Goal: Task Accomplishment & Management: Use online tool/utility

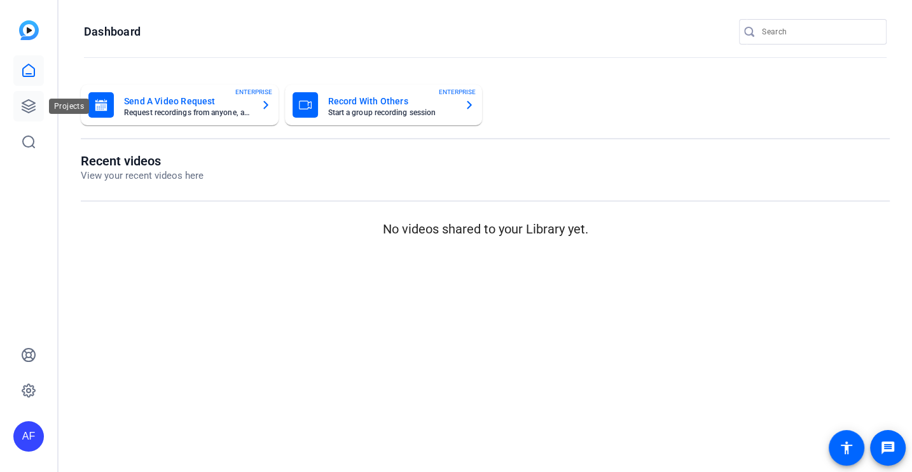
click at [31, 113] on icon at bounding box center [28, 106] width 15 height 15
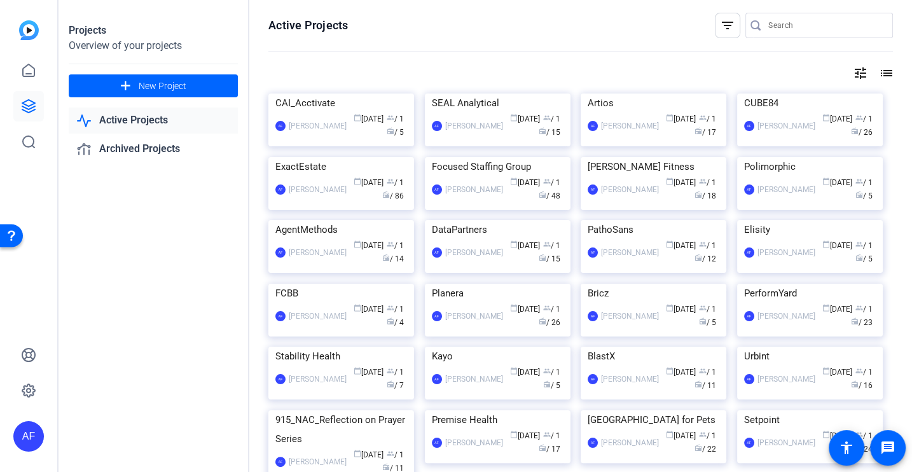
click at [777, 22] on input "Search" at bounding box center [826, 25] width 115 height 15
click at [658, 94] on img at bounding box center [654, 94] width 146 height 0
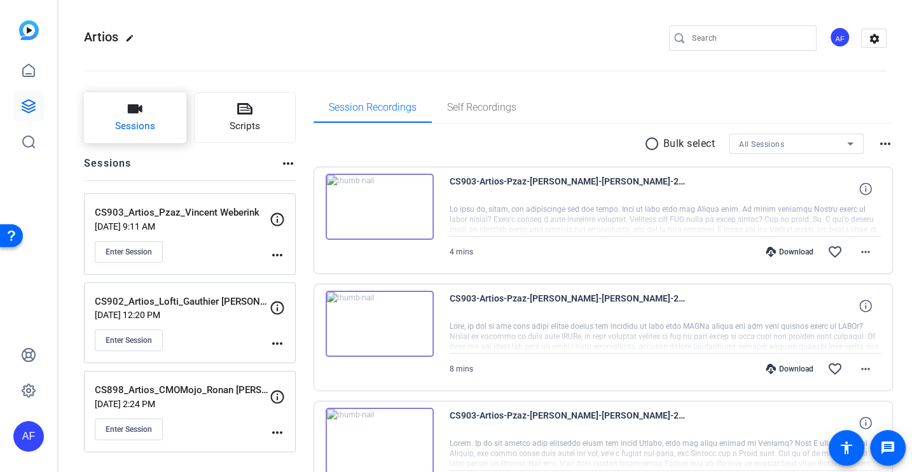
click at [118, 118] on button "Sessions" at bounding box center [135, 117] width 102 height 51
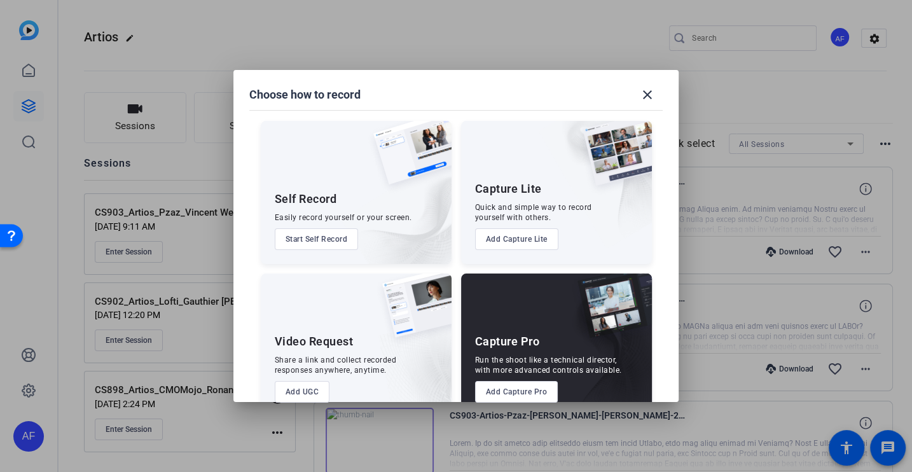
click at [534, 395] on button "Add Capture Pro" at bounding box center [516, 392] width 83 height 22
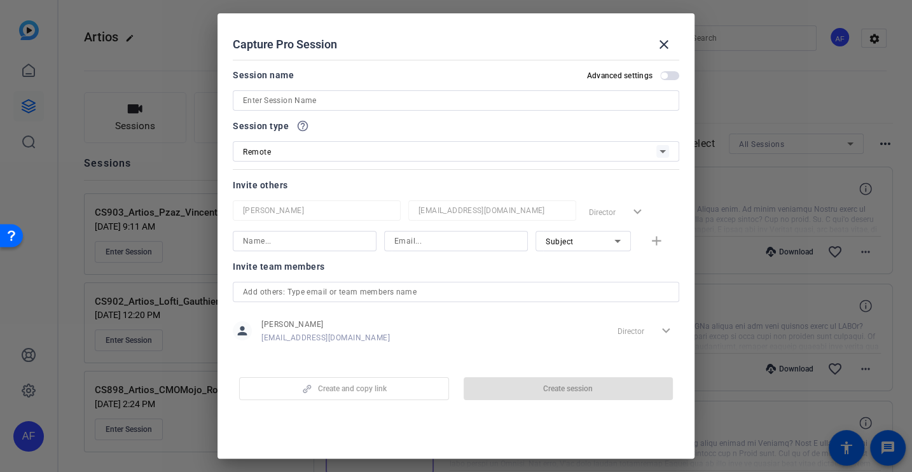
click at [319, 114] on div at bounding box center [456, 118] width 447 height 14
click at [312, 100] on input at bounding box center [456, 100] width 426 height 15
paste input "CS892_Artios_Infrascale_Michael [PERSON_NAME]"
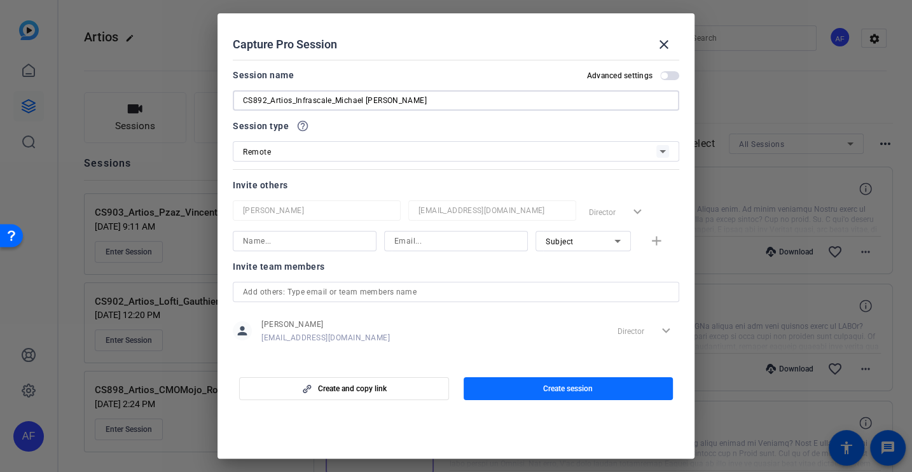
type input "CS892_Artios_Infrascale_Michael [PERSON_NAME]"
click at [560, 389] on span "Create session" at bounding box center [568, 389] width 50 height 10
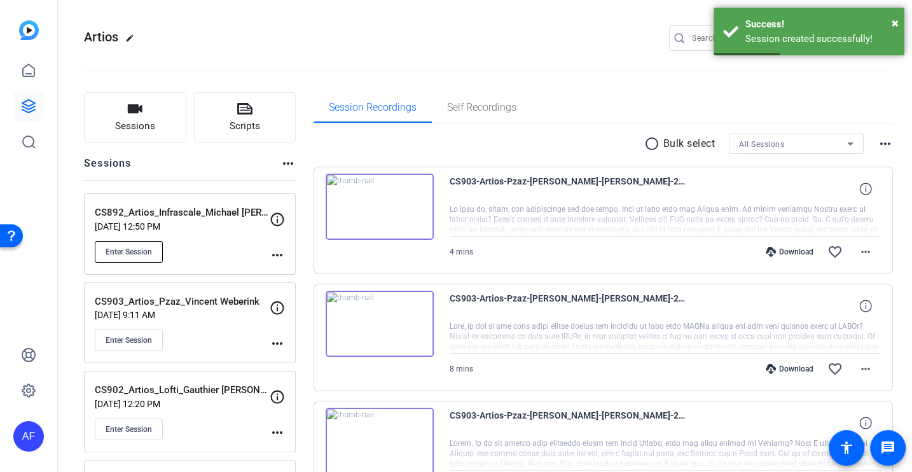
click at [149, 260] on button "Enter Session" at bounding box center [129, 252] width 68 height 22
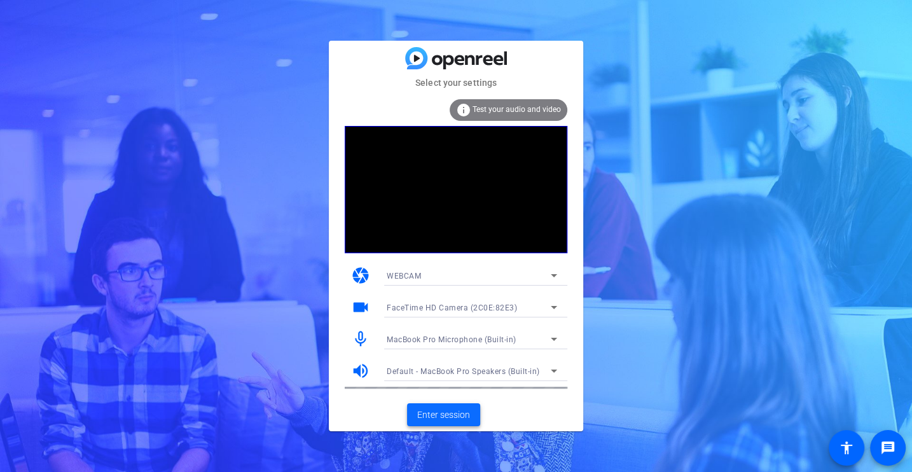
click at [452, 416] on span "Enter session" at bounding box center [443, 414] width 53 height 13
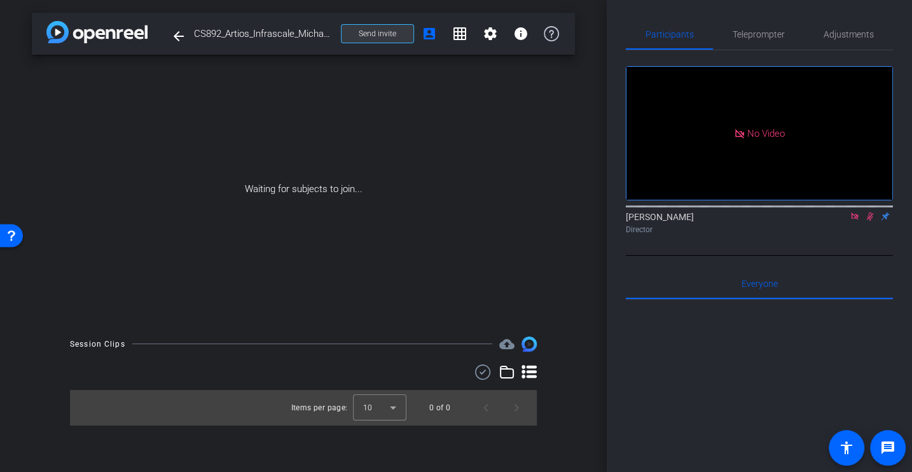
click at [386, 38] on span "Send invite" at bounding box center [378, 34] width 38 height 10
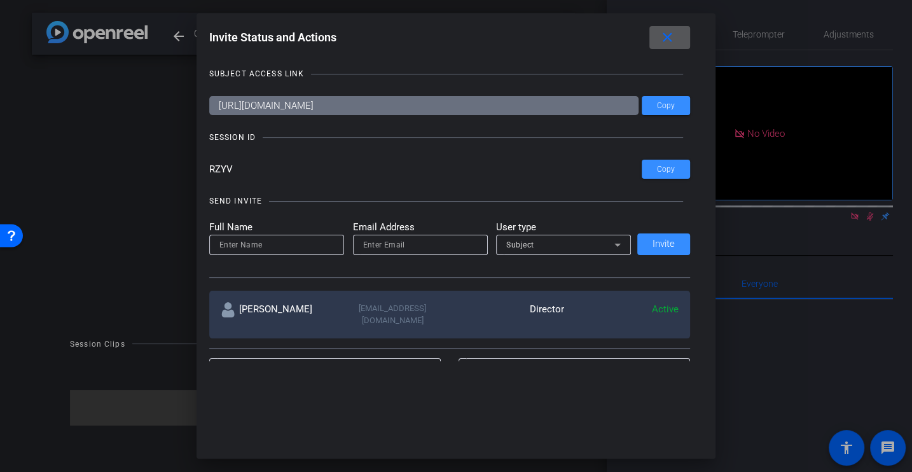
drag, startPoint x: 167, startPoint y: 168, endPoint x: 71, endPoint y: 168, distance: 96.7
click at [71, 168] on div "Invite Status and Actions close SUBJECT ACCESS LINK [URL][DOMAIN_NAME] Copy SES…" at bounding box center [456, 236] width 912 height 472
click at [674, 38] on mat-icon "close" at bounding box center [668, 38] width 16 height 16
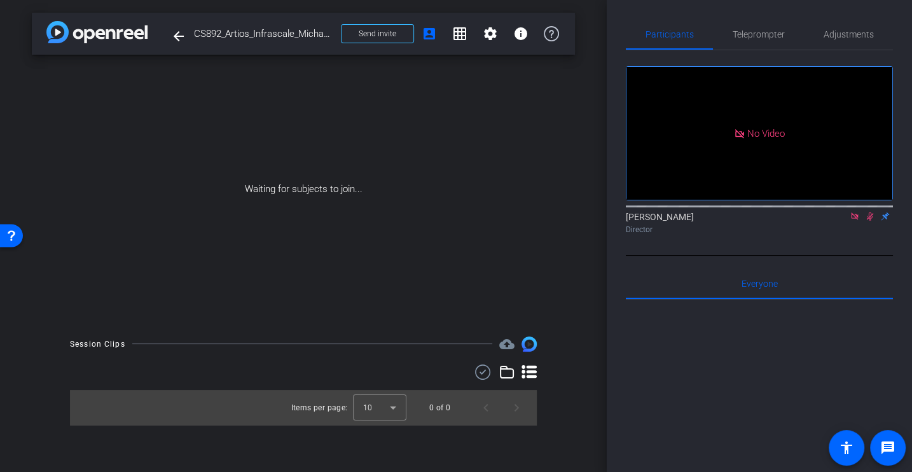
click at [850, 221] on icon at bounding box center [855, 216] width 10 height 9
click at [852, 221] on icon at bounding box center [855, 216] width 10 height 9
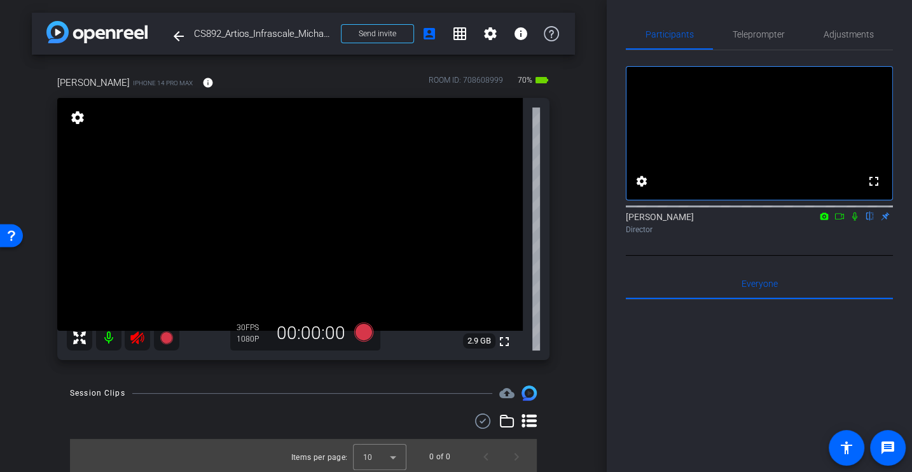
click at [131, 335] on icon at bounding box center [136, 337] width 13 height 13
click at [202, 82] on mat-icon "info" at bounding box center [207, 82] width 11 height 11
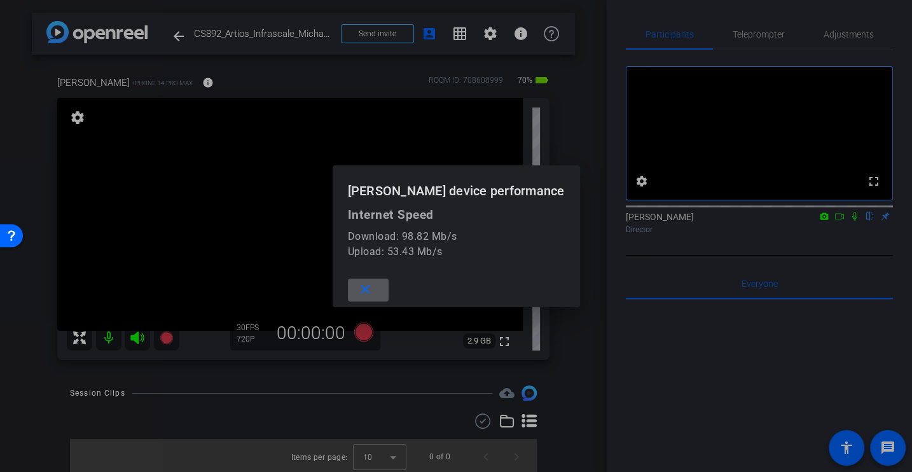
click at [375, 303] on span at bounding box center [368, 290] width 41 height 31
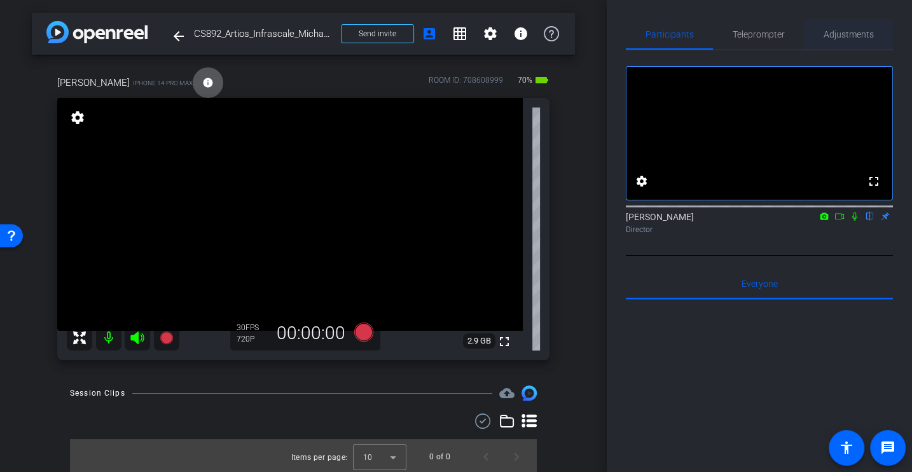
click at [837, 35] on span "Adjustments" at bounding box center [849, 34] width 50 height 9
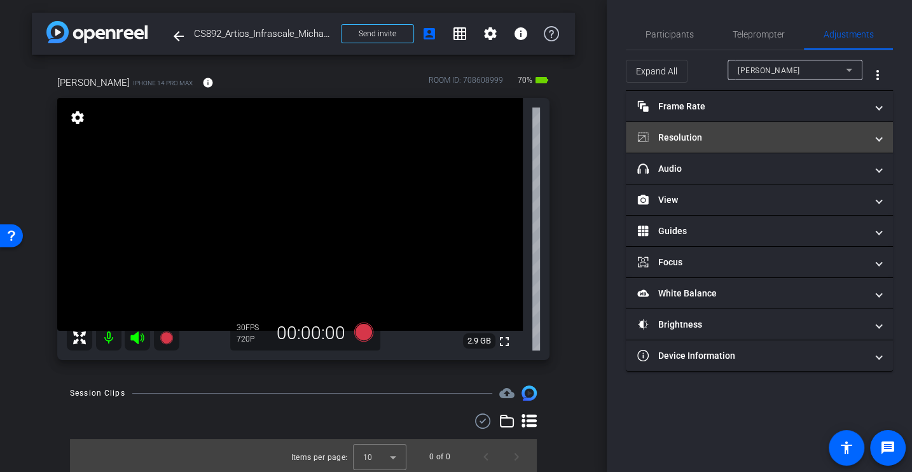
click at [690, 128] on mat-expansion-panel-header "Resolution" at bounding box center [759, 137] width 267 height 31
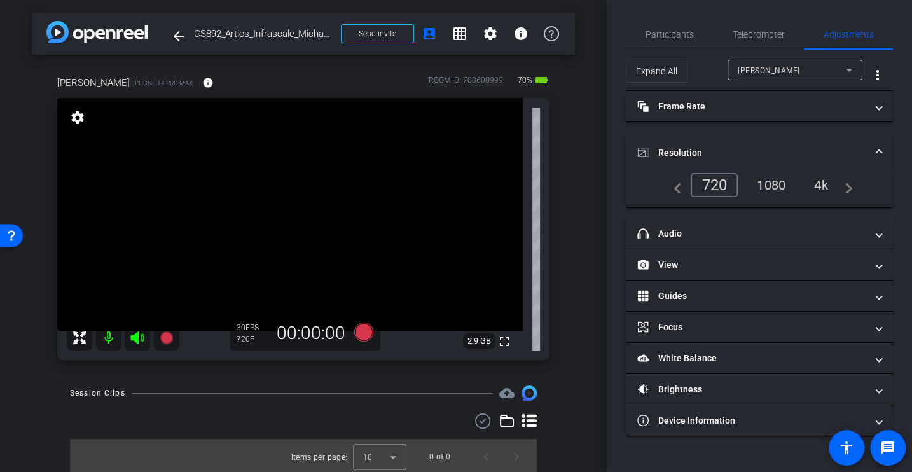
click at [814, 179] on div "4k" at bounding box center [821, 185] width 33 height 22
click at [660, 27] on span "Participants" at bounding box center [670, 34] width 48 height 31
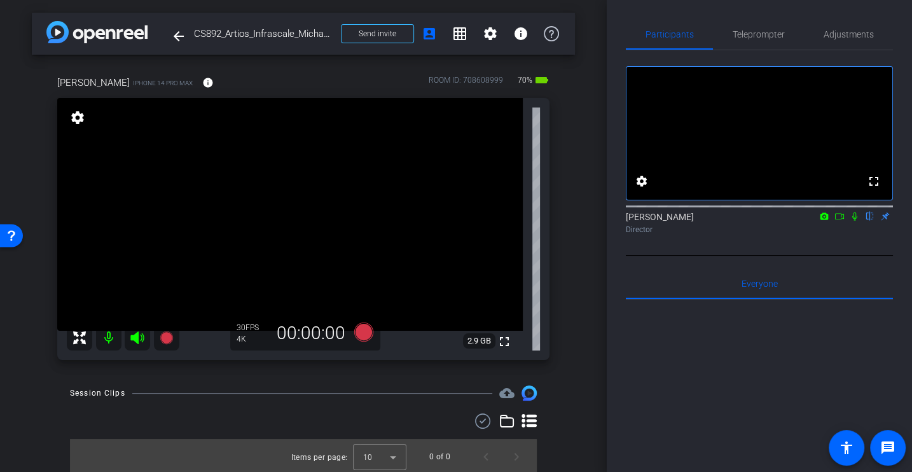
scroll to position [2, 0]
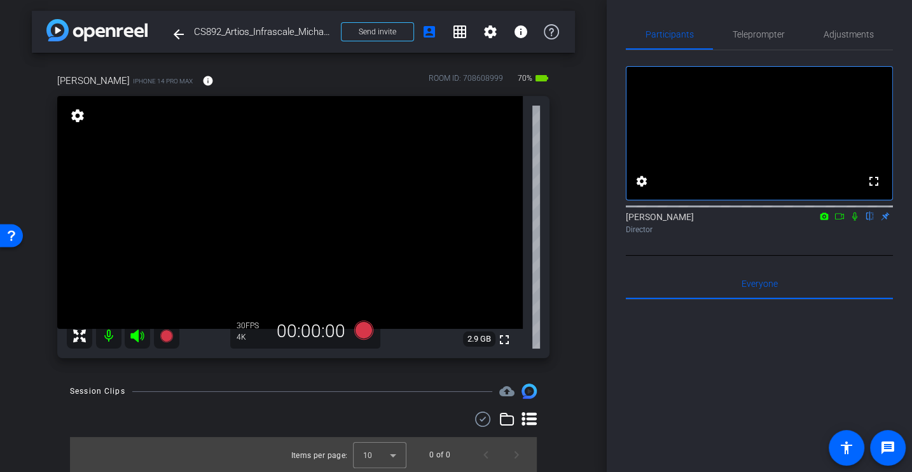
click at [579, 400] on div "arrow_back CS892_Artios_Infrascale_Michael [PERSON_NAME] Back to project Send i…" at bounding box center [303, 234] width 607 height 472
click at [830, 30] on span "Adjustments" at bounding box center [849, 34] width 50 height 9
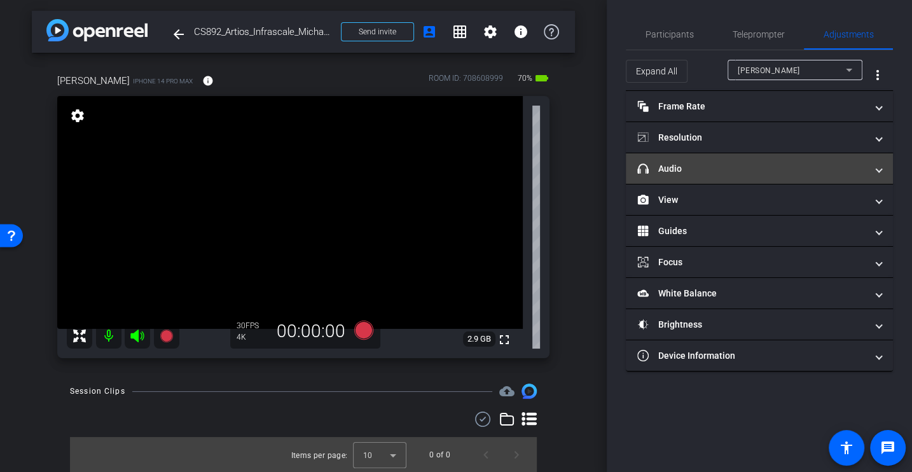
click at [665, 167] on mat-panel-title "headphone icon Audio" at bounding box center [751, 168] width 229 height 13
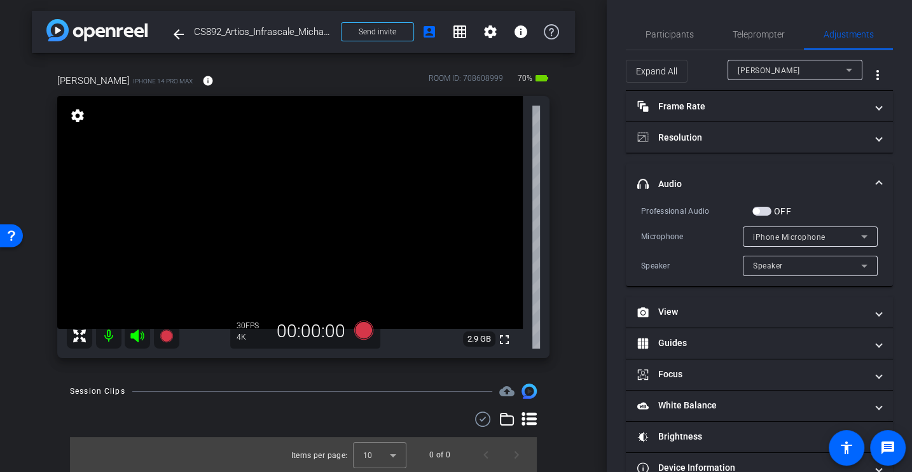
click at [664, 221] on div "Professional Audio OFF Microphone iPhone Microphone Speaker Speaker" at bounding box center [759, 240] width 237 height 72
click at [671, 225] on div "Professional Audio OFF Microphone iPhone Microphone Speaker Speaker" at bounding box center [759, 240] width 237 height 72
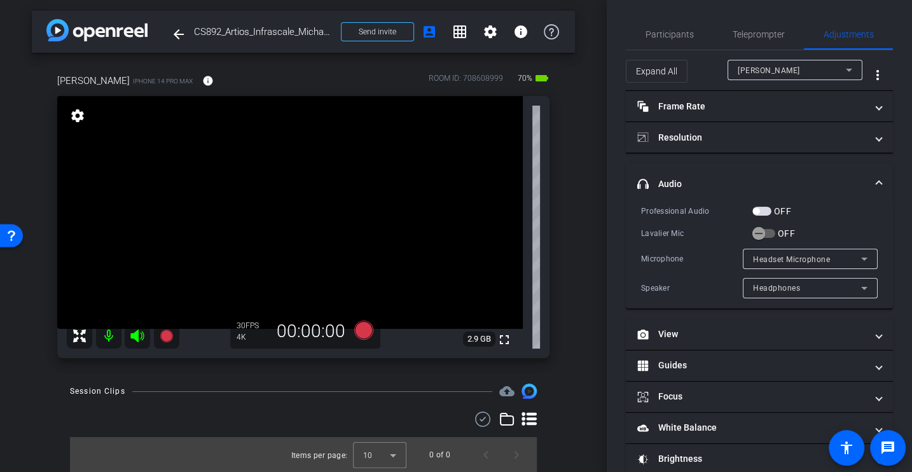
click at [671, 225] on div "Professional Audio OFF Lavalier Mic OFF Microphone Headset Microphone Speaker H…" at bounding box center [759, 251] width 237 height 94
click at [758, 228] on icon "button" at bounding box center [758, 233] width 11 height 11
click at [669, 232] on div "Lavalier Mic" at bounding box center [696, 233] width 111 height 13
click at [678, 260] on div "Microphone" at bounding box center [692, 259] width 102 height 13
click at [683, 240] on div "Professional Audio OFF Lavalier Mic ON Microphone Lavalier Microphone Speaker S…" at bounding box center [759, 251] width 237 height 94
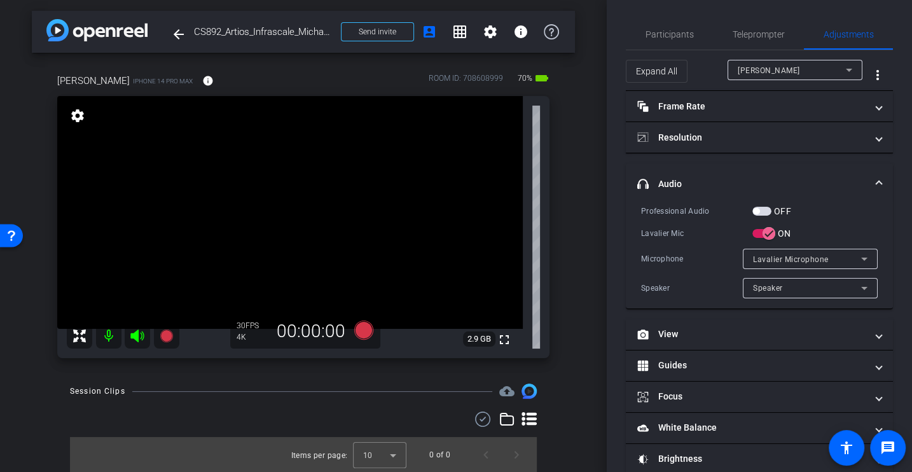
click at [760, 210] on span "button" at bounding box center [762, 211] width 19 height 9
click at [676, 231] on div "Lavalier Mic" at bounding box center [696, 233] width 111 height 13
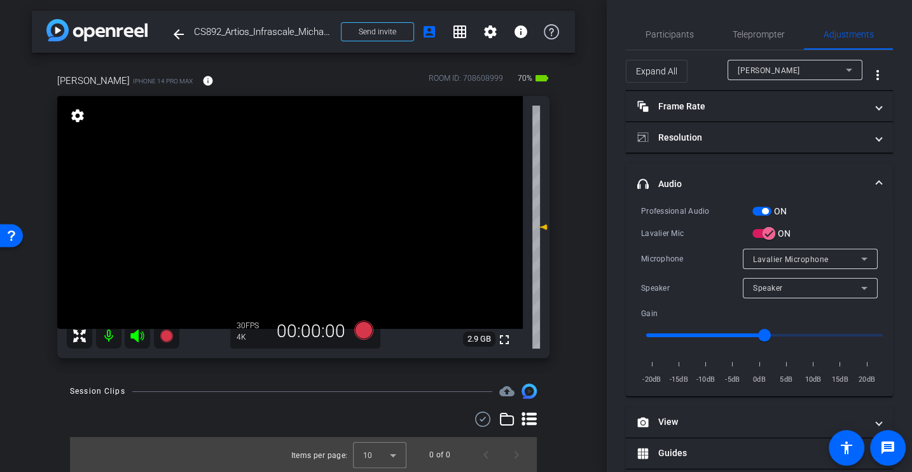
click at [680, 258] on div "Microphone" at bounding box center [692, 259] width 102 height 13
click at [680, 219] on div "Professional Audio ON Lavalier Mic ON Microphone Lavalier Microphone Speaker Sp…" at bounding box center [759, 295] width 237 height 182
click at [652, 228] on div "Lavalier Mic" at bounding box center [696, 233] width 111 height 13
click at [688, 233] on div "Lavalier Mic" at bounding box center [696, 233] width 111 height 13
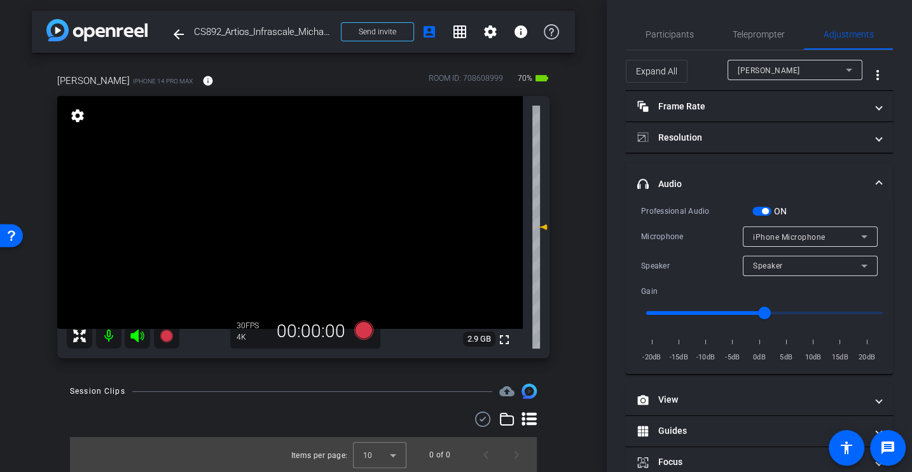
click at [679, 238] on div "Microphone" at bounding box center [692, 236] width 102 height 13
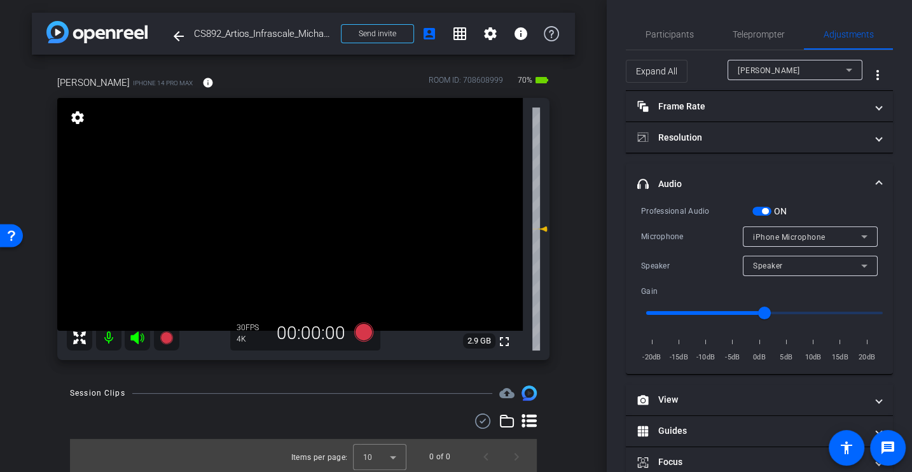
click at [683, 204] on div "Professional Audio ON" at bounding box center [759, 210] width 237 height 13
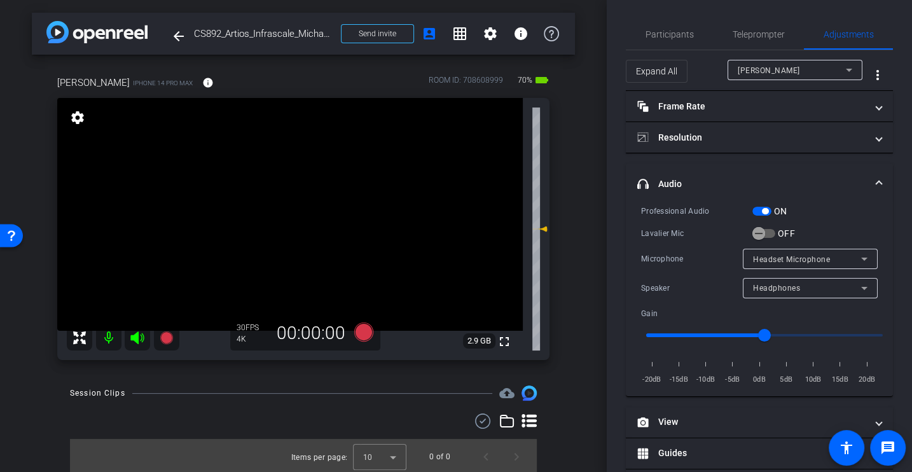
click at [669, 235] on div "Lavalier Mic" at bounding box center [696, 233] width 111 height 13
click at [763, 233] on icon "button" at bounding box center [758, 233] width 11 height 11
click at [688, 240] on div "Professional Audio ON Lavalier Mic OFF Microphone Headset Microphone Speaker He…" at bounding box center [759, 295] width 237 height 182
click at [679, 240] on div "Professional Audio ON Lavalier Mic ON Microphone Lavalier Microphone Speaker Sp…" at bounding box center [759, 295] width 237 height 182
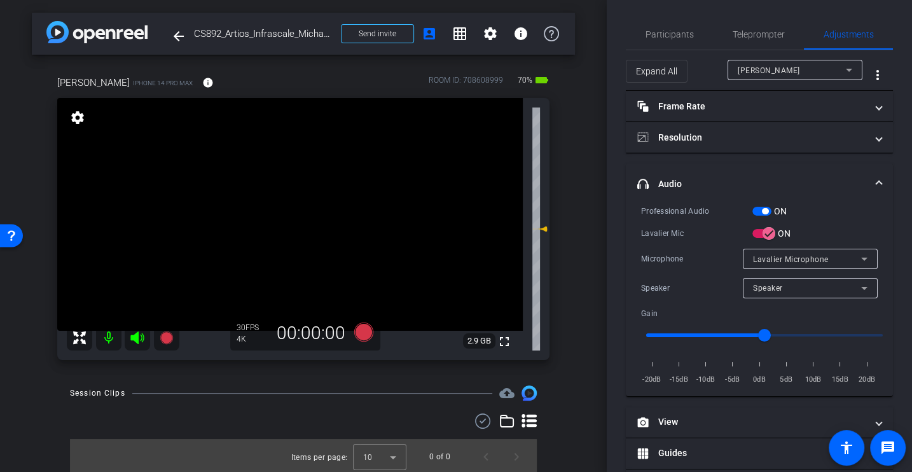
click at [679, 240] on div "Professional Audio ON Lavalier Mic ON Microphone Lavalier Microphone Speaker Sp…" at bounding box center [759, 295] width 237 height 182
click at [366, 334] on icon at bounding box center [363, 332] width 19 height 19
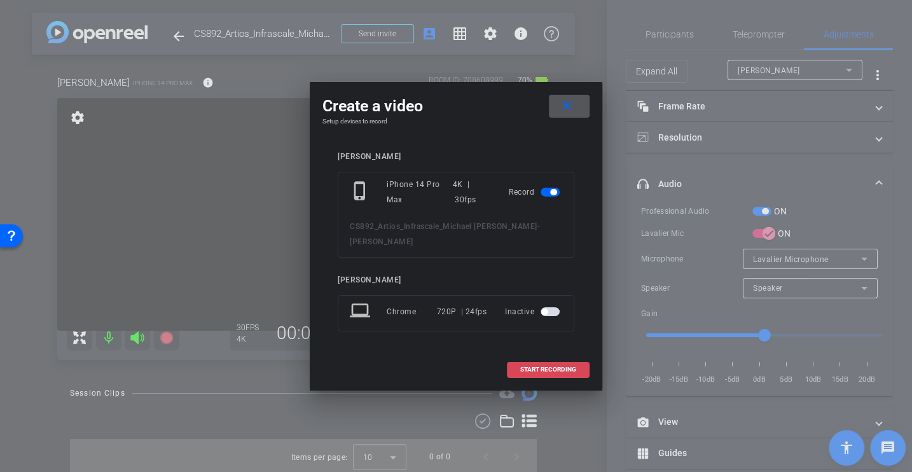
click at [526, 366] on span "START RECORDING" at bounding box center [548, 369] width 56 height 6
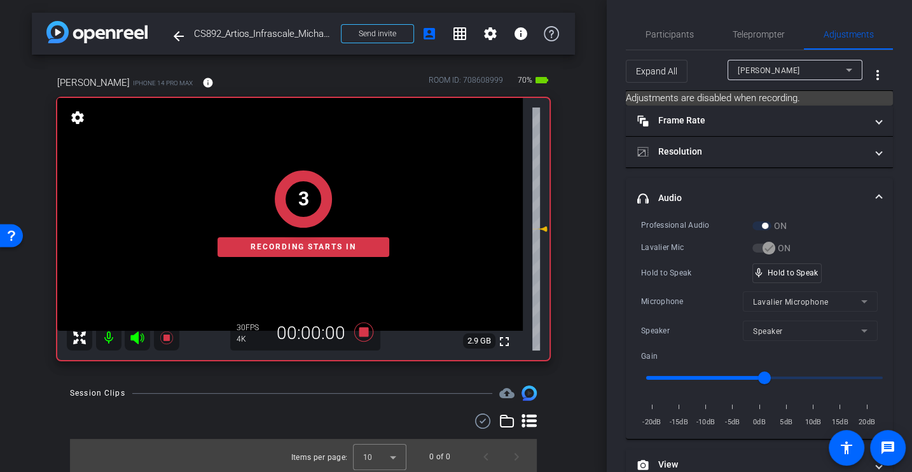
click at [665, 233] on div "Professional Audio ON Lavalier Mic ON Hold to Speak mic_none Hold to Speak Micr…" at bounding box center [759, 324] width 237 height 210
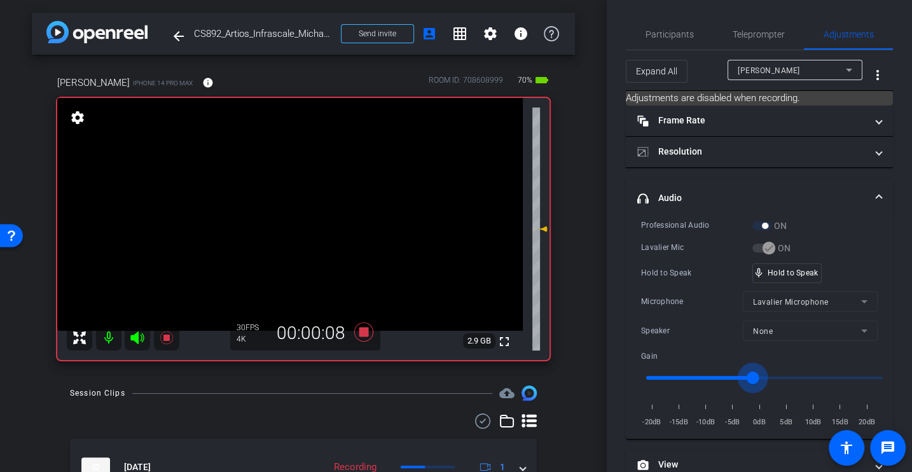
drag, startPoint x: 761, startPoint y: 375, endPoint x: 753, endPoint y: 375, distance: 7.6
click at [753, 375] on input "range" at bounding box center [764, 378] width 263 height 28
click at [674, 267] on div "Hold to Speak" at bounding box center [696, 273] width 111 height 13
drag, startPoint x: 750, startPoint y: 376, endPoint x: 742, endPoint y: 376, distance: 8.3
click at [742, 376] on input "range" at bounding box center [764, 378] width 263 height 28
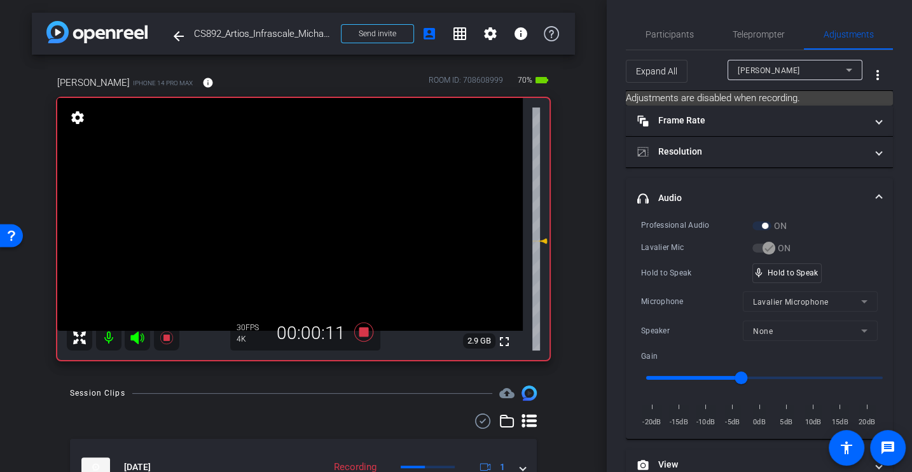
click at [689, 253] on div "Professional Audio ON Lavalier Mic ON Hold to Speak mic_none Hold to Speak Micr…" at bounding box center [759, 324] width 237 height 210
click at [368, 339] on icon at bounding box center [364, 332] width 31 height 23
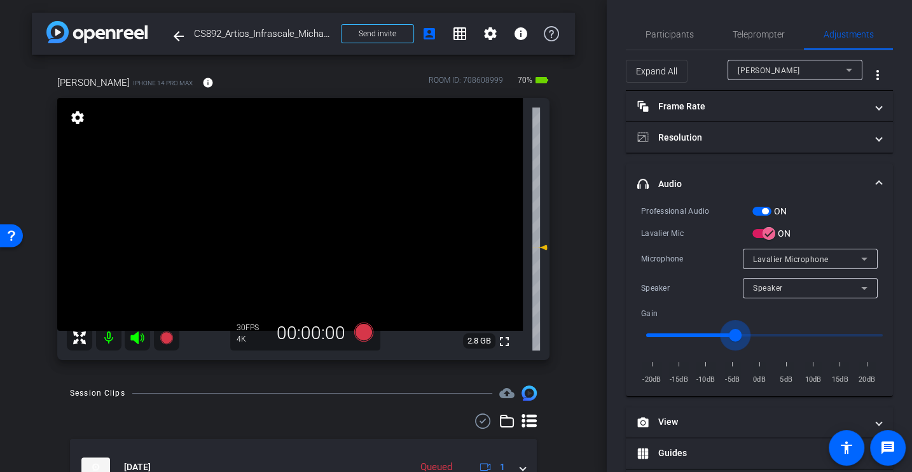
type input "-5"
click at [735, 333] on input "range" at bounding box center [764, 335] width 263 height 28
click at [680, 272] on div "Professional Audio ON Lavalier Mic ON Microphone Lavalier Microphone Speaker Sp…" at bounding box center [759, 295] width 237 height 182
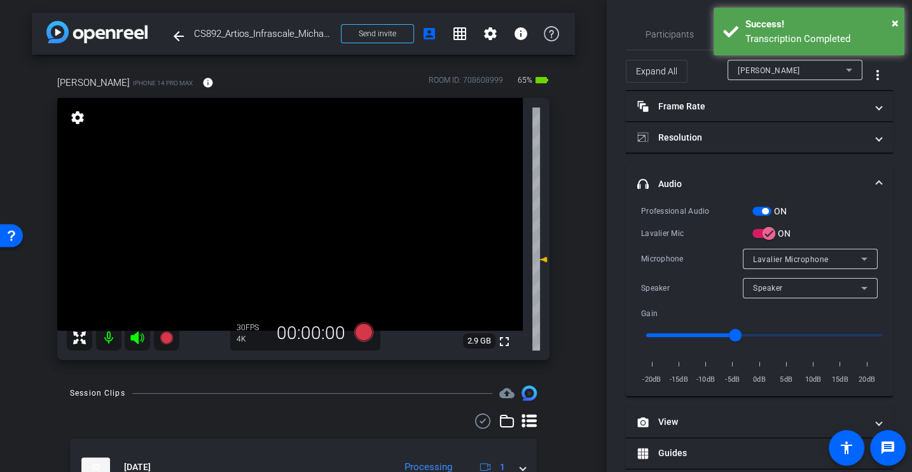
click at [693, 243] on div "Professional Audio ON Lavalier Mic ON Microphone Lavalier Microphone Speaker Sp…" at bounding box center [759, 295] width 237 height 182
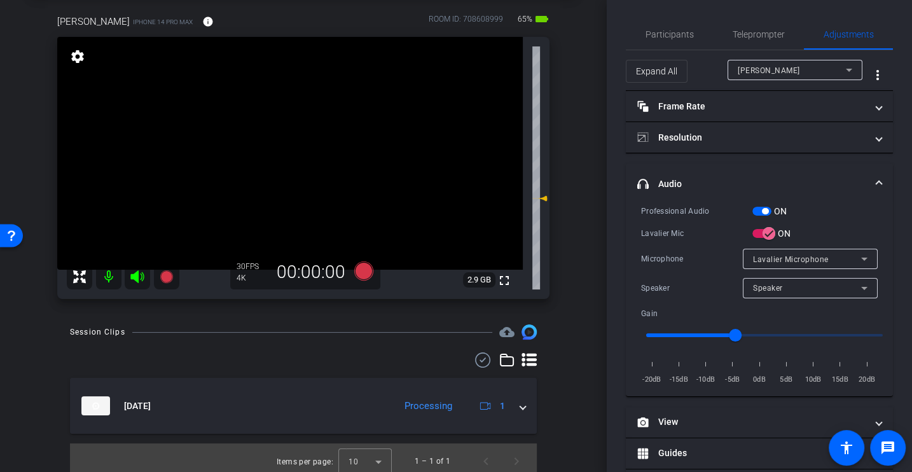
scroll to position [62, 0]
click at [684, 246] on div "Professional Audio ON Lavalier Mic ON Microphone Lavalier Microphone Speaker Sp…" at bounding box center [759, 295] width 237 height 182
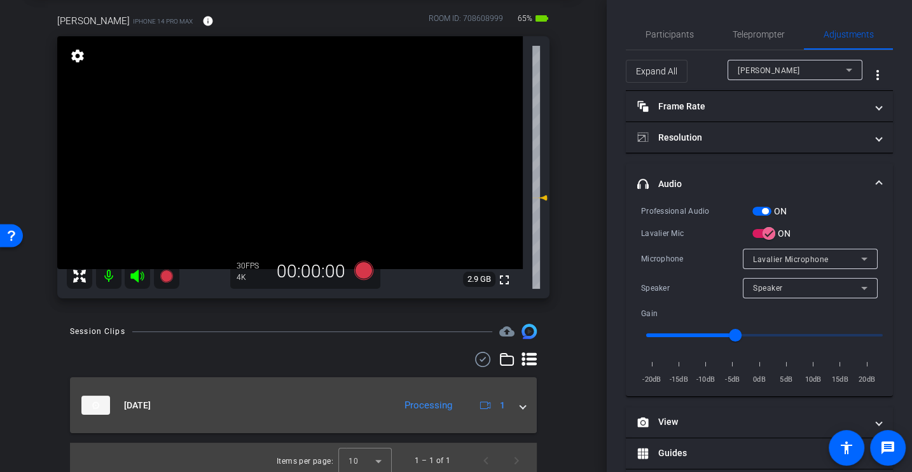
click at [519, 407] on div "[DATE] Processing 1" at bounding box center [300, 405] width 439 height 19
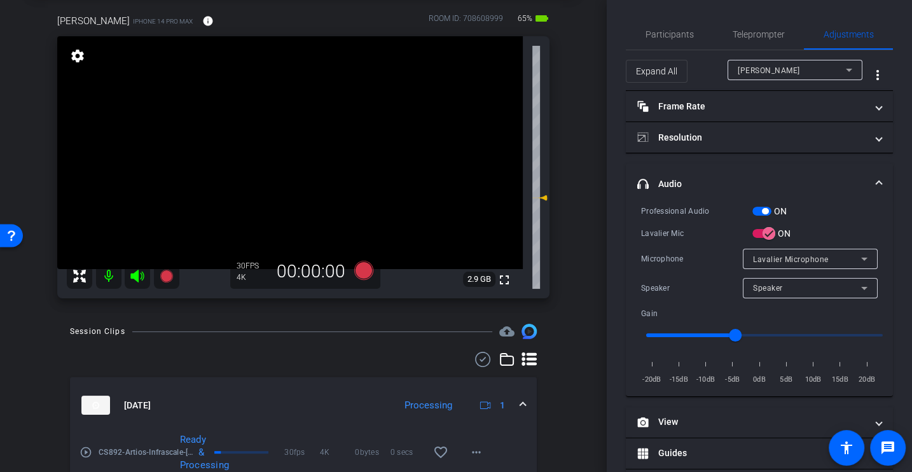
scroll to position [111, 0]
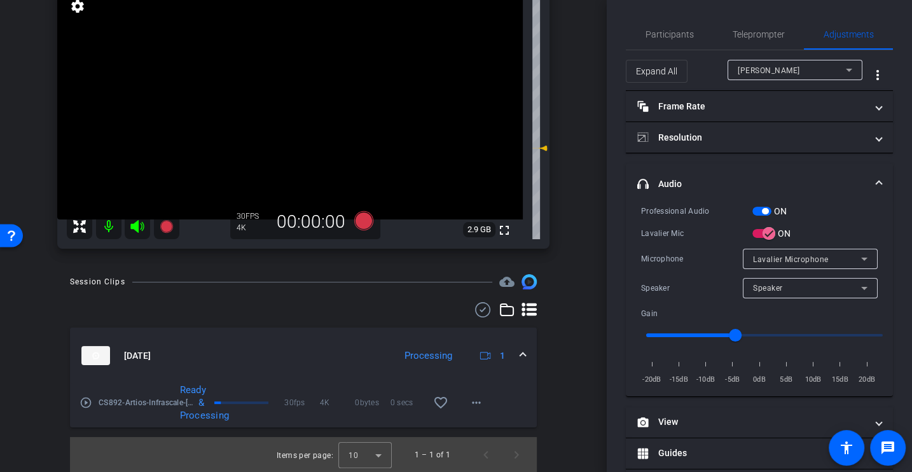
click at [85, 403] on mat-icon "play_circle_outline" at bounding box center [86, 402] width 13 height 13
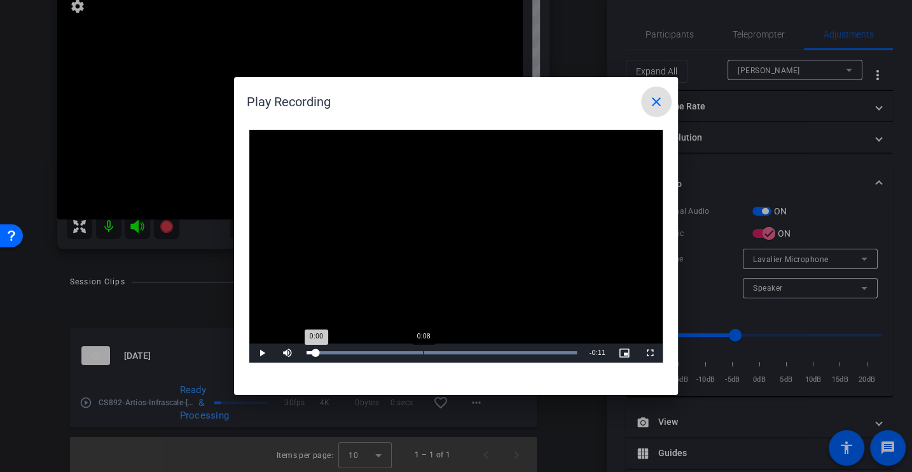
click at [423, 349] on div "Loaded : 100.00% 0:08 0:00" at bounding box center [441, 353] width 283 height 19
click at [502, 356] on div "Loaded : 100.00% 0:14 0:09" at bounding box center [441, 353] width 283 height 19
click at [537, 354] on div "0:16" at bounding box center [537, 352] width 1 height 3
click at [657, 105] on mat-icon "close" at bounding box center [656, 101] width 15 height 15
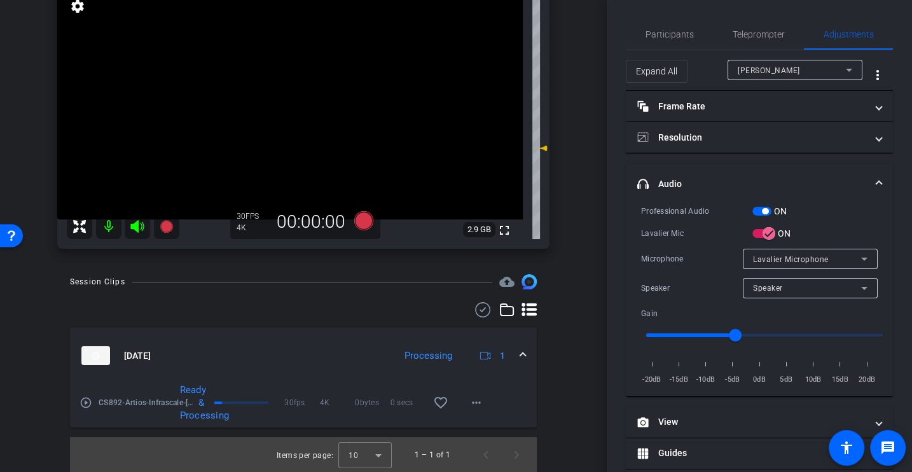
click at [706, 231] on div "Lavalier Mic" at bounding box center [696, 233] width 111 height 13
click at [643, 30] on div "Participants" at bounding box center [669, 34] width 87 height 31
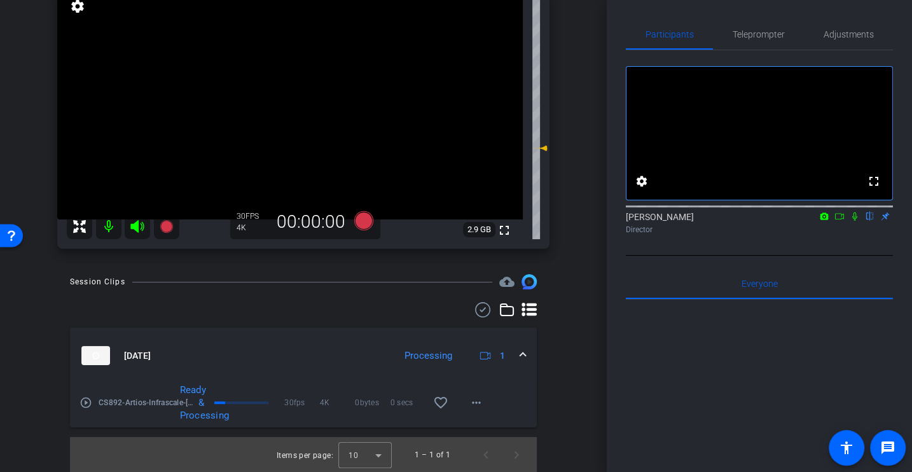
scroll to position [0, 0]
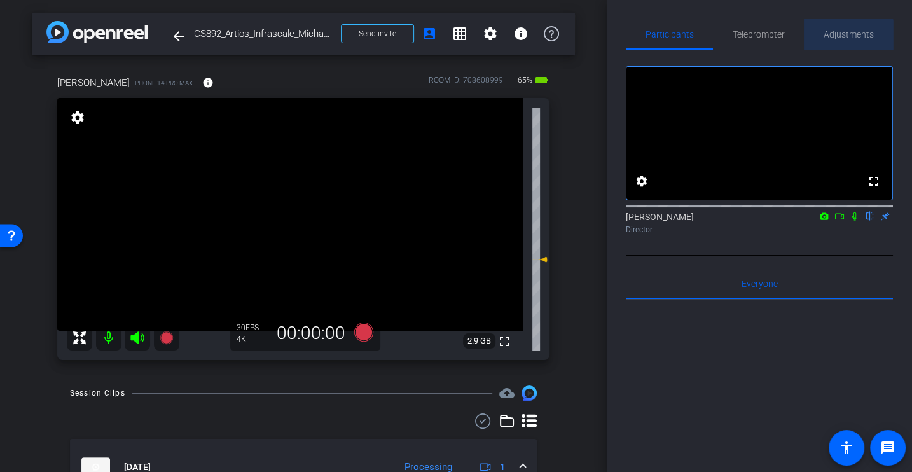
click at [839, 35] on span "Adjustments" at bounding box center [849, 34] width 50 height 9
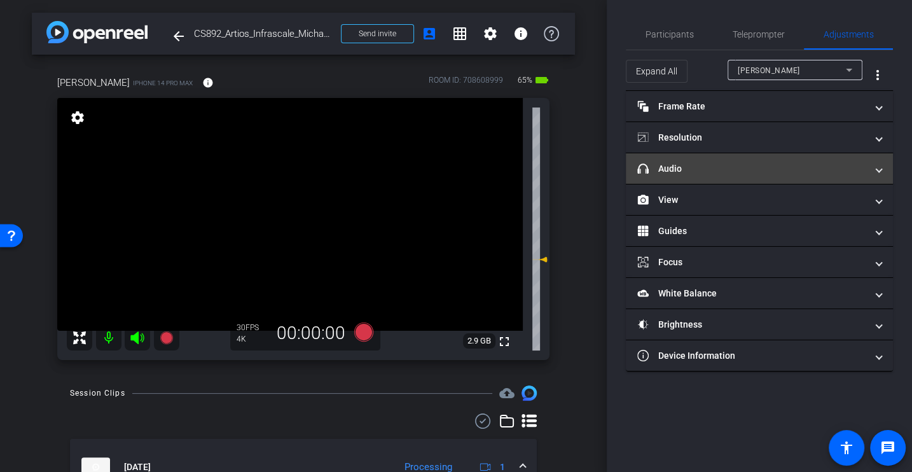
click at [671, 164] on mat-panel-title "headphone icon Audio" at bounding box center [751, 168] width 229 height 13
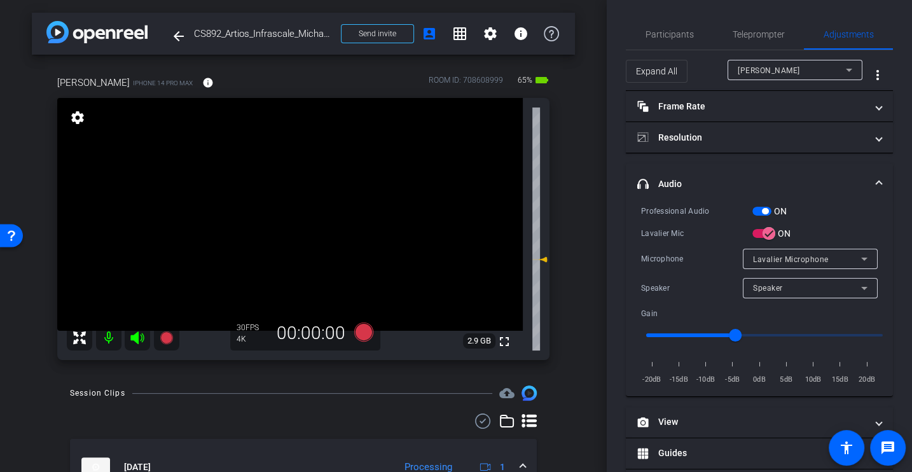
click at [679, 233] on div "Lavalier Mic" at bounding box center [696, 233] width 111 height 13
click at [364, 330] on icon at bounding box center [363, 332] width 19 height 19
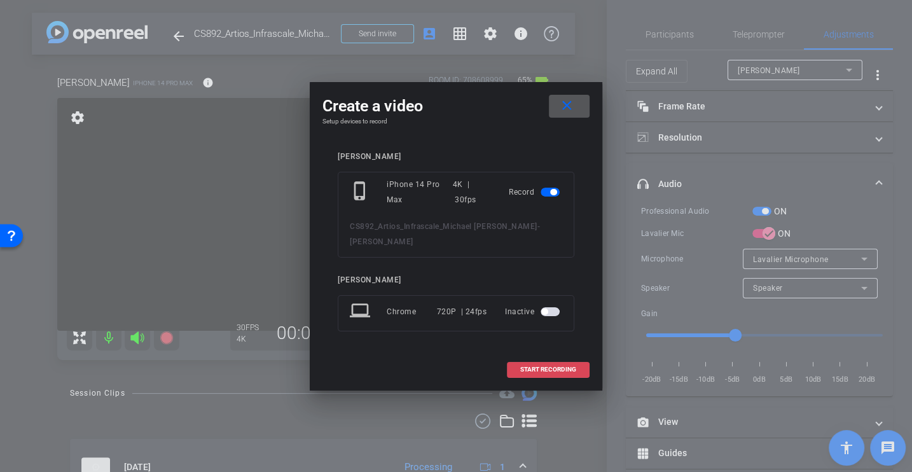
click at [553, 366] on span "START RECORDING" at bounding box center [548, 369] width 56 height 6
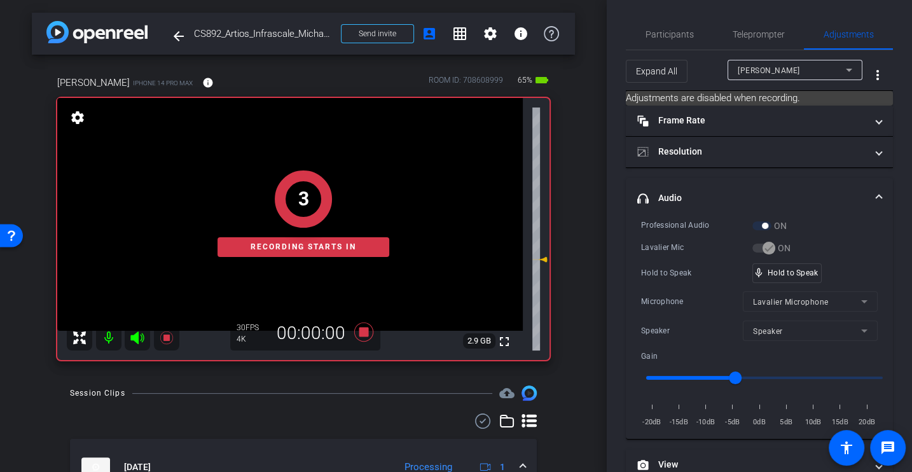
click at [692, 241] on div "Lavalier Mic ON" at bounding box center [759, 247] width 237 height 13
click at [683, 286] on div "Professional Audio ON Lavalier Mic ON Hold to Speak mic_none Hold to Speak Micr…" at bounding box center [759, 324] width 237 height 210
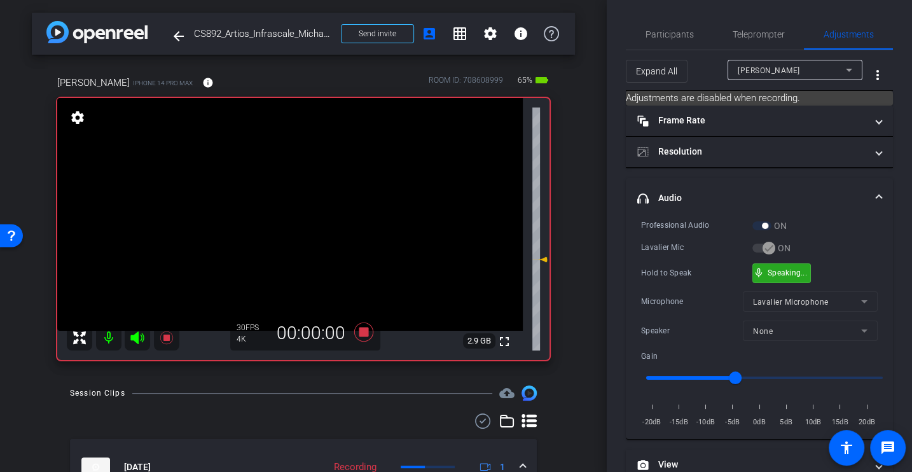
scroll to position [180, 0]
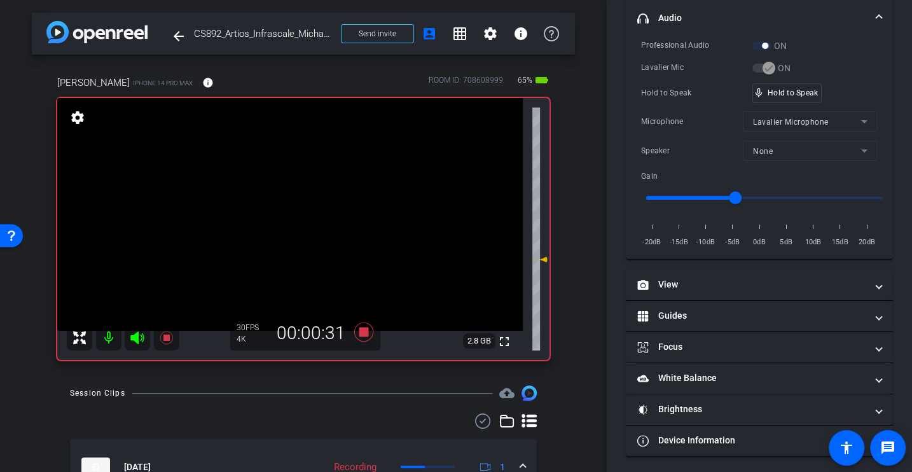
click at [657, 83] on div "Hold to Speak mic_none Hold to Speak" at bounding box center [759, 93] width 237 height 20
click at [668, 97] on div "Hold to Speak" at bounding box center [696, 93] width 111 height 13
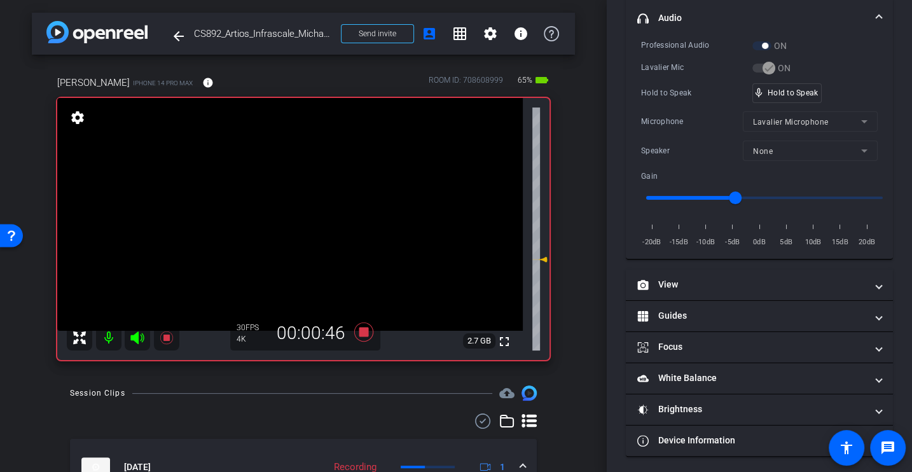
click at [668, 97] on div "Hold to Speak" at bounding box center [696, 93] width 111 height 13
click at [685, 92] on div "Hold to Speak" at bounding box center [696, 93] width 111 height 13
drag, startPoint x: 732, startPoint y: 196, endPoint x: 725, endPoint y: 196, distance: 7.6
type input "-7"
click at [725, 196] on input "range" at bounding box center [764, 198] width 263 height 28
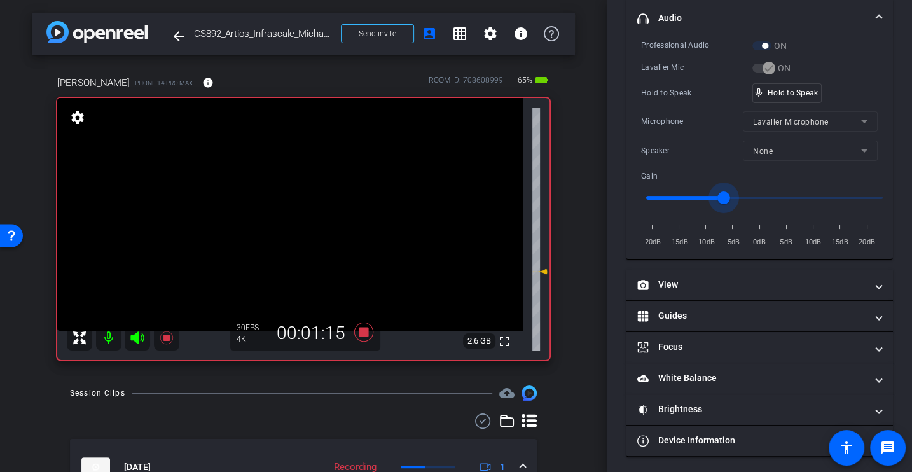
click at [692, 107] on div "Professional Audio ON Lavalier Mic ON Hold to Speak mic_none Hold to Speak Micr…" at bounding box center [759, 144] width 237 height 210
click at [673, 87] on div "Hold to Speak" at bounding box center [696, 93] width 111 height 13
click at [642, 96] on div "Hold to Speak" at bounding box center [696, 93] width 111 height 13
click at [688, 90] on div "Hold to Speak" at bounding box center [696, 93] width 111 height 13
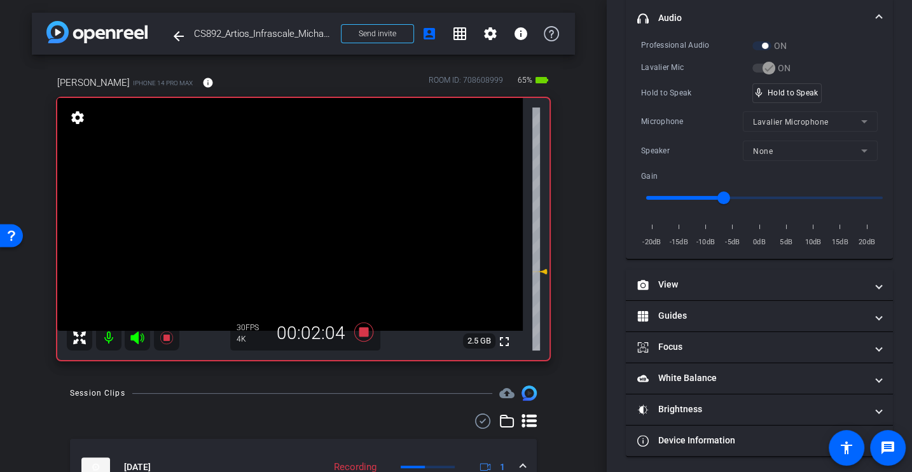
click at [675, 104] on div "Professional Audio ON Lavalier Mic ON Hold to Speak mic_none Hold to Speak Micr…" at bounding box center [759, 144] width 237 height 210
click at [662, 104] on div "Professional Audio ON Lavalier Mic ON Hold to Speak mic_none Hold to Speak Micr…" at bounding box center [759, 144] width 237 height 210
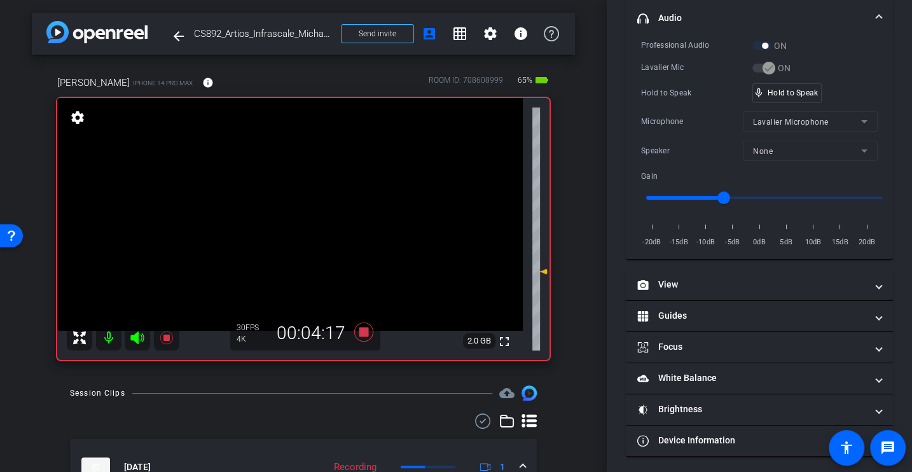
click at [681, 104] on div "Professional Audio ON Lavalier Mic ON Hold to Speak mic_none Hold to Speak Micr…" at bounding box center [759, 144] width 237 height 210
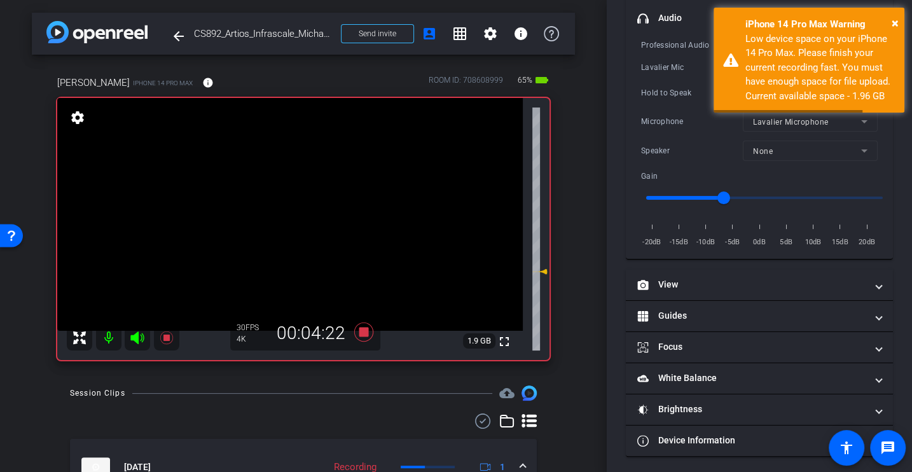
click at [681, 104] on div "Professional Audio ON Lavalier Mic ON Hold to Speak mic_none Hold to Speak Micr…" at bounding box center [759, 144] width 237 height 210
click at [363, 330] on icon at bounding box center [363, 332] width 19 height 19
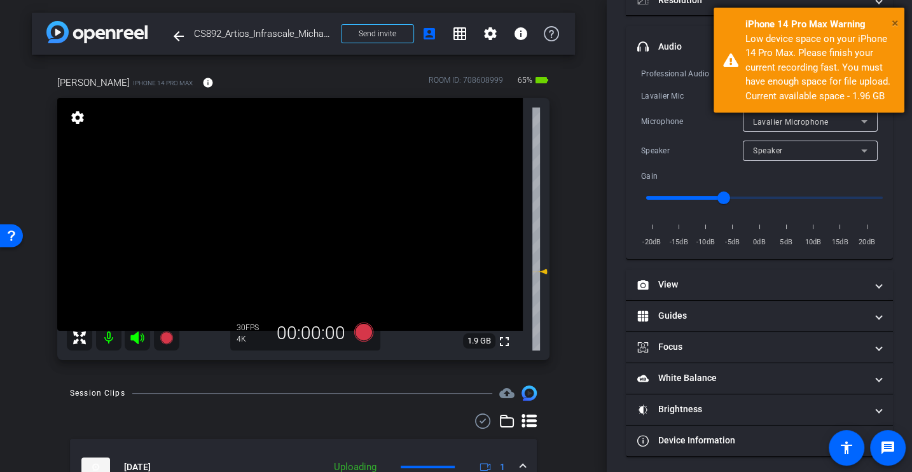
click at [896, 24] on span "×" at bounding box center [895, 22] width 7 height 15
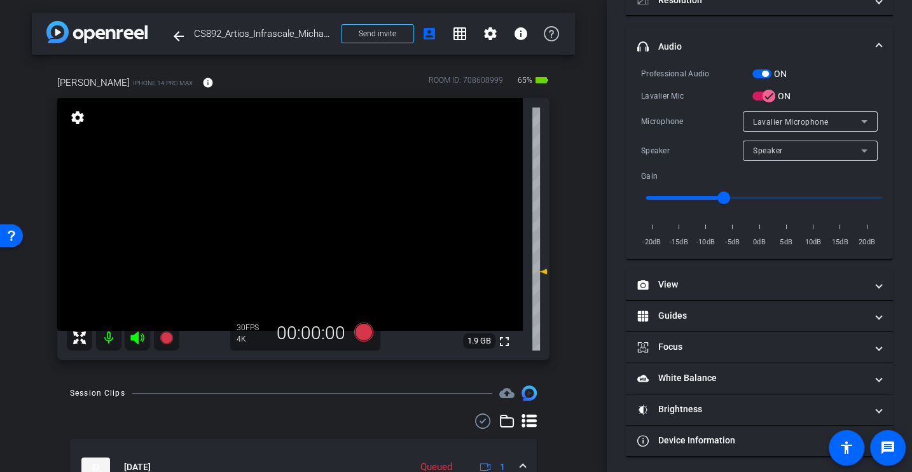
scroll to position [0, 0]
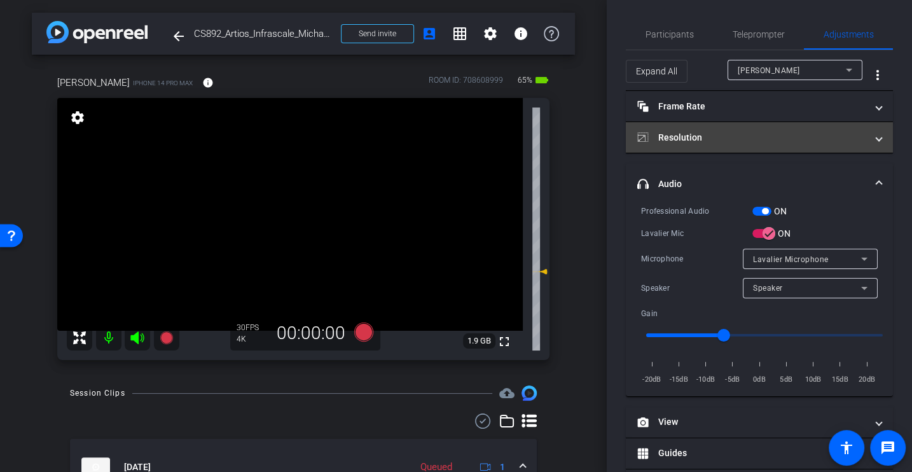
click at [690, 144] on mat-expansion-panel-header "Resolution" at bounding box center [759, 137] width 267 height 31
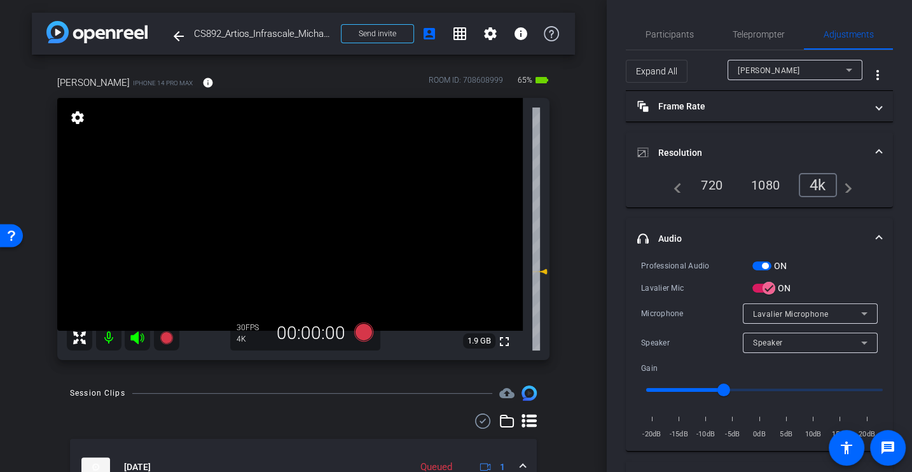
click at [769, 182] on div "1080" at bounding box center [766, 185] width 48 height 22
click at [821, 138] on mat-expansion-panel-header "Resolution" at bounding box center [759, 152] width 267 height 41
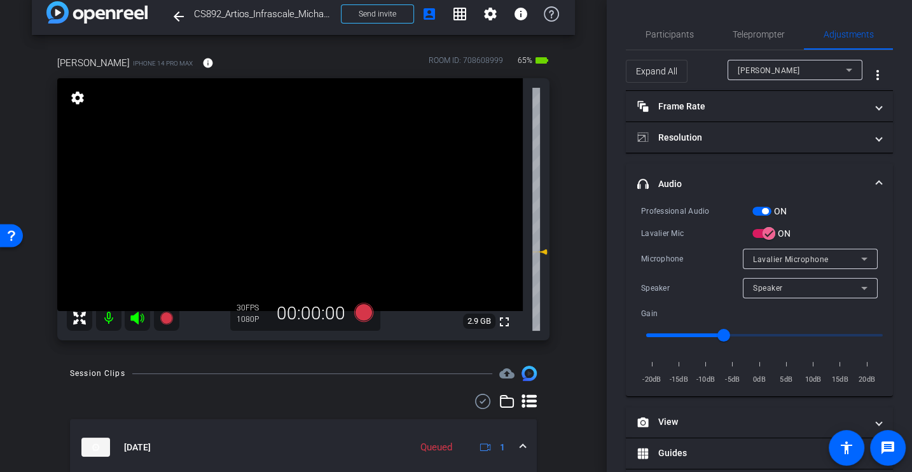
scroll to position [17, 0]
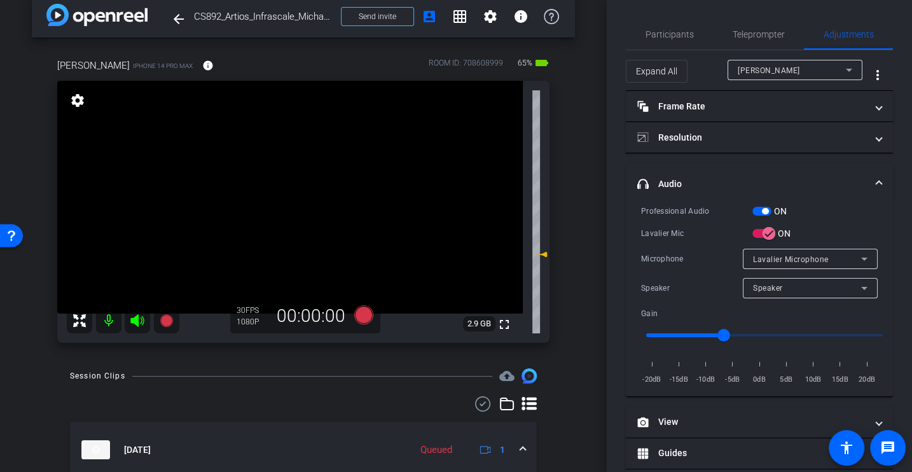
click at [395, 373] on div "Session Clips cloud_upload" at bounding box center [303, 375] width 467 height 15
click at [363, 316] on icon at bounding box center [363, 314] width 19 height 19
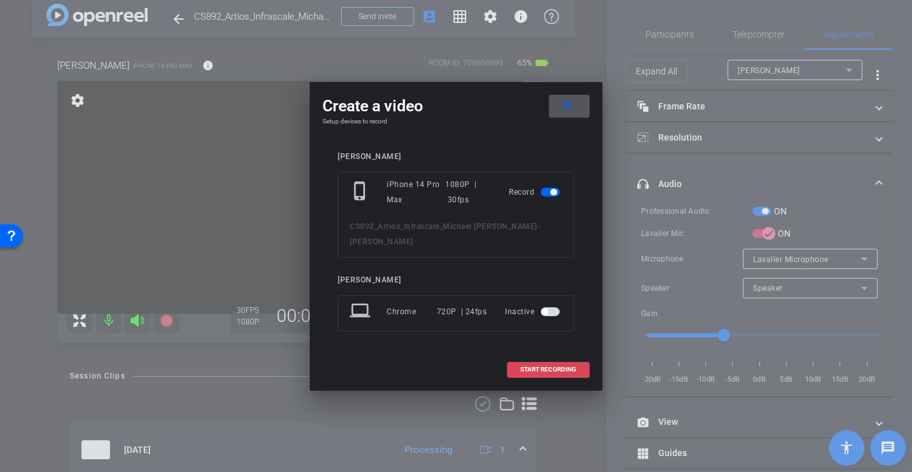
click at [528, 362] on button "START RECORDING" at bounding box center [548, 370] width 83 height 16
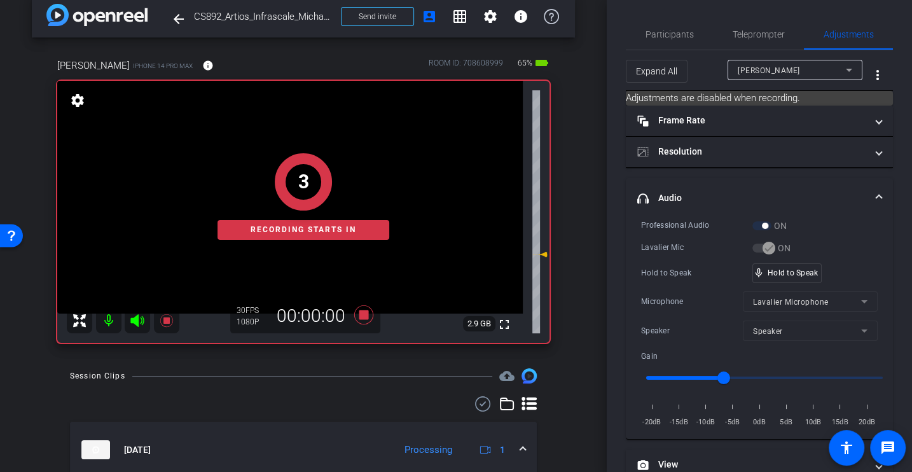
click at [690, 233] on div "Professional Audio ON Lavalier Mic ON Hold to Speak mic_none Hold to Speak Micr…" at bounding box center [759, 324] width 237 height 210
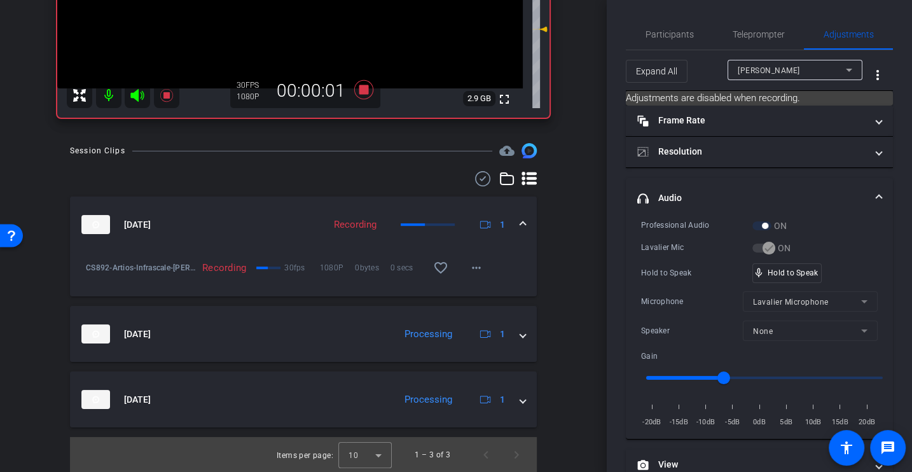
scroll to position [0, 0]
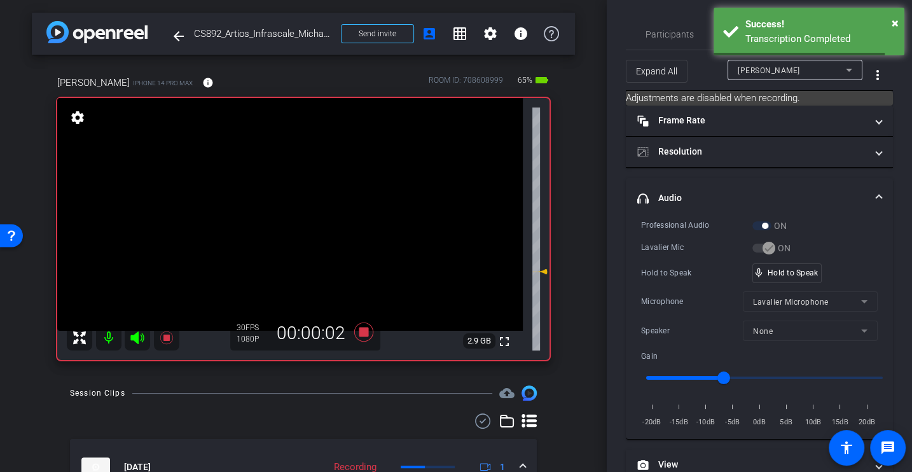
click at [662, 277] on div "Hold to Speak" at bounding box center [696, 273] width 111 height 13
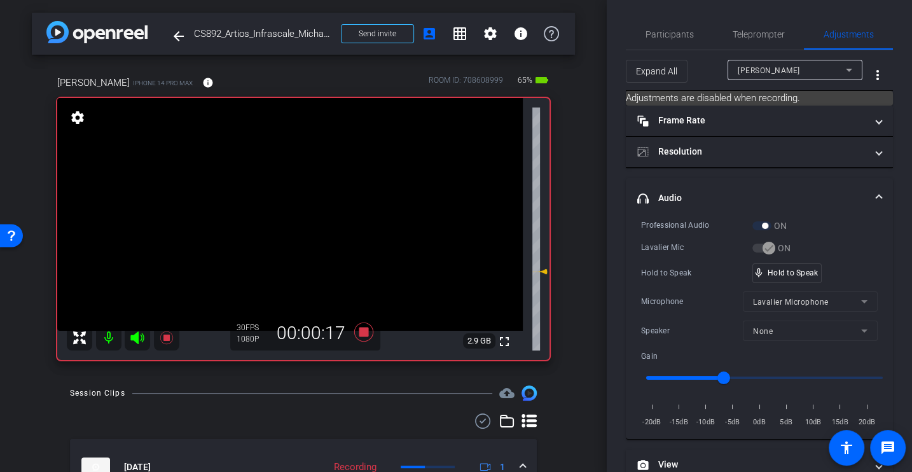
click at [664, 274] on div "Hold to Speak" at bounding box center [696, 273] width 111 height 13
click at [657, 281] on div "Hold to Speak mic_none Hold to Speak" at bounding box center [759, 273] width 237 height 20
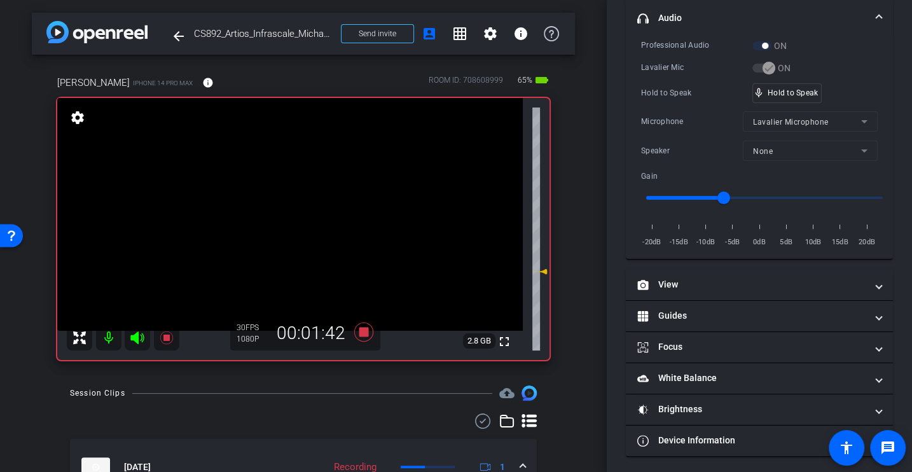
click at [647, 87] on div "Hold to Speak" at bounding box center [696, 93] width 111 height 13
click at [660, 92] on div "Hold to Speak" at bounding box center [696, 93] width 111 height 13
click at [671, 64] on div "Lavalier Mic" at bounding box center [696, 67] width 111 height 13
click at [661, 106] on div "Professional Audio ON Lavalier Mic ON Hold to Speak mic_none Hold to Speak Micr…" at bounding box center [759, 144] width 237 height 210
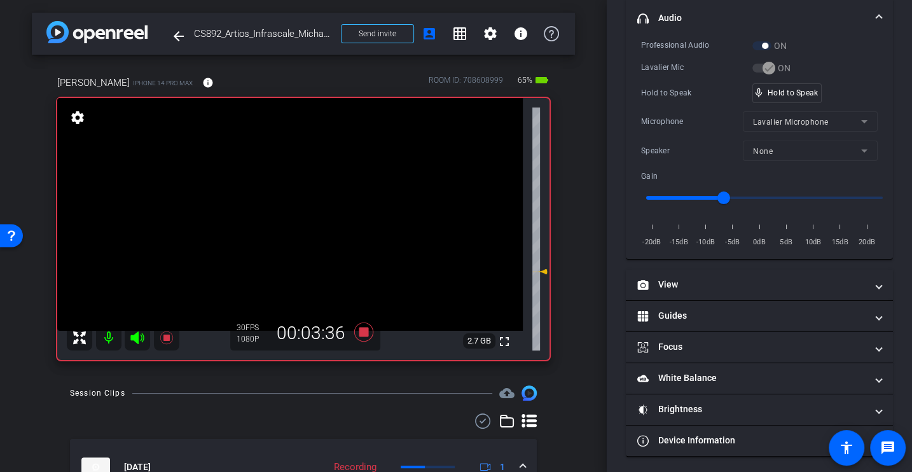
click at [653, 101] on div "Hold to Speak mic_none Hold to Speak" at bounding box center [759, 93] width 237 height 20
click at [664, 130] on div "Professional Audio ON Lavalier Mic ON Hold to Speak mic_none Hold to Speak Micr…" at bounding box center [759, 144] width 237 height 210
click at [689, 98] on div "Hold to Speak mic_none Hold to Speak" at bounding box center [759, 93] width 237 height 20
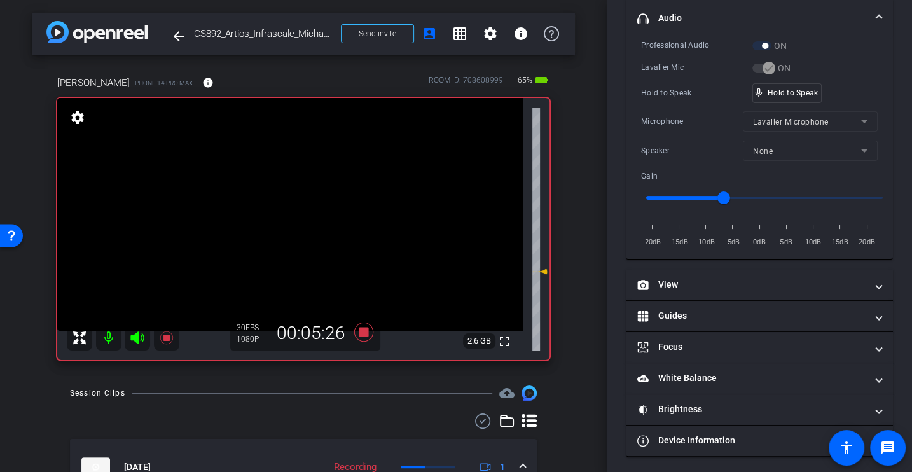
click at [676, 102] on div "Professional Audio ON Lavalier Mic ON Hold to Speak mic_none Hold to Speak Micr…" at bounding box center [759, 144] width 237 height 210
click at [683, 87] on div "Hold to Speak" at bounding box center [696, 93] width 111 height 13
click at [654, 62] on div "Lavalier Mic" at bounding box center [696, 67] width 111 height 13
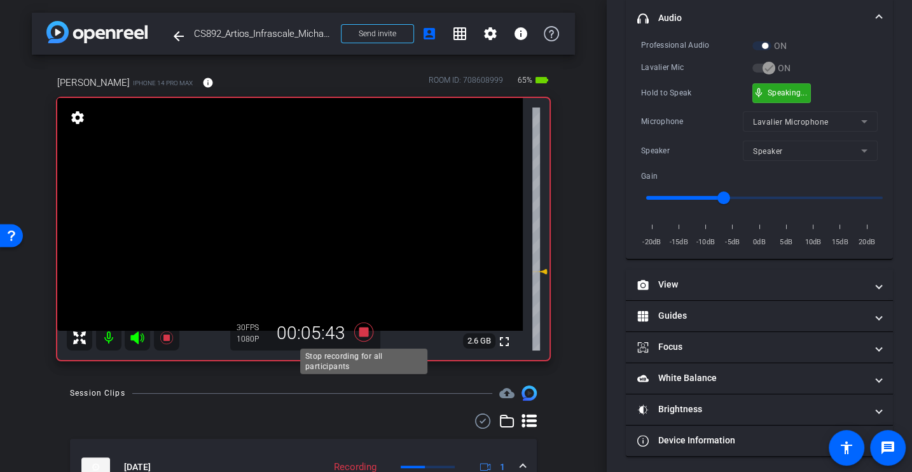
click at [367, 331] on icon at bounding box center [363, 332] width 19 height 19
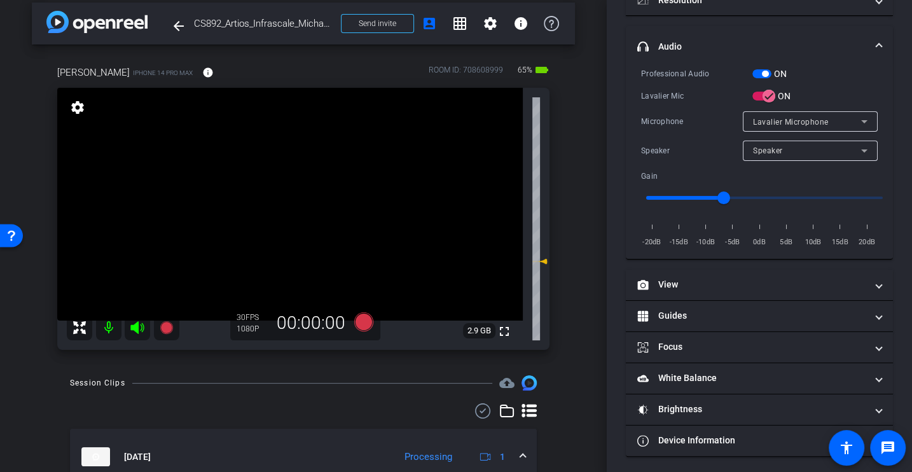
scroll to position [0, 0]
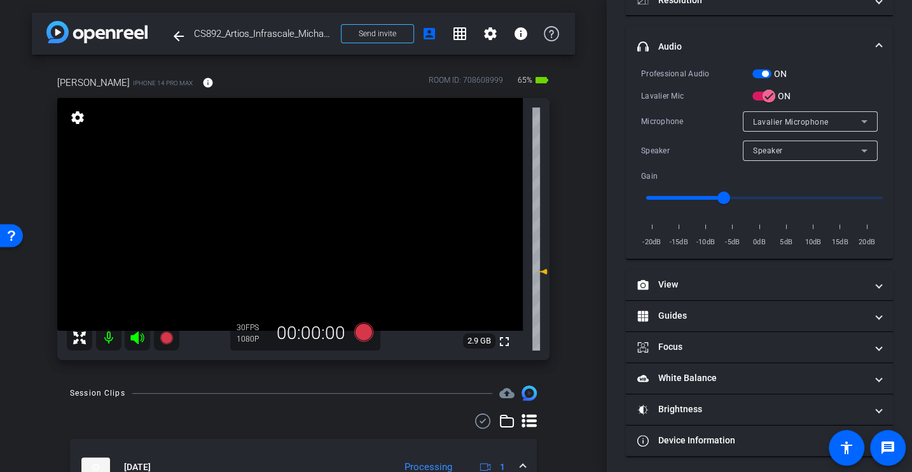
click at [373, 400] on div "Session Clips cloud_upload" at bounding box center [303, 393] width 467 height 15
click at [358, 447] on mat-expansion-panel-header "[DATE] Processing 1" at bounding box center [303, 467] width 467 height 56
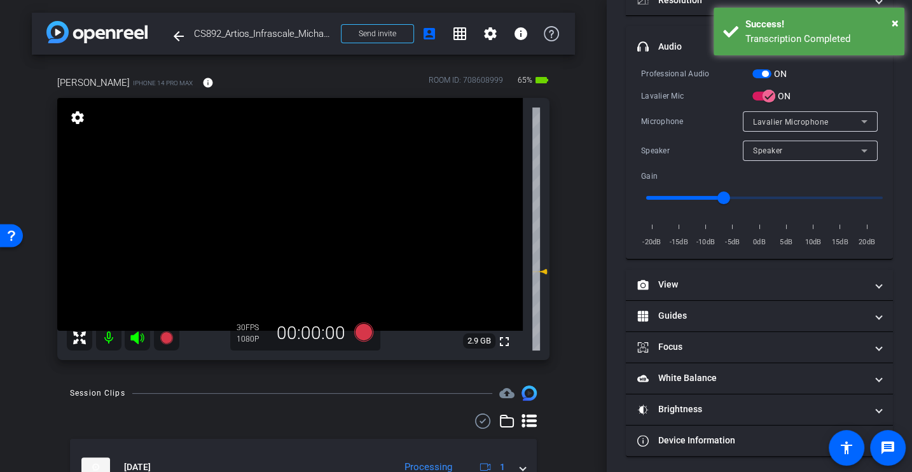
click at [376, 386] on div "Session Clips cloud_upload" at bounding box center [303, 393] width 467 height 15
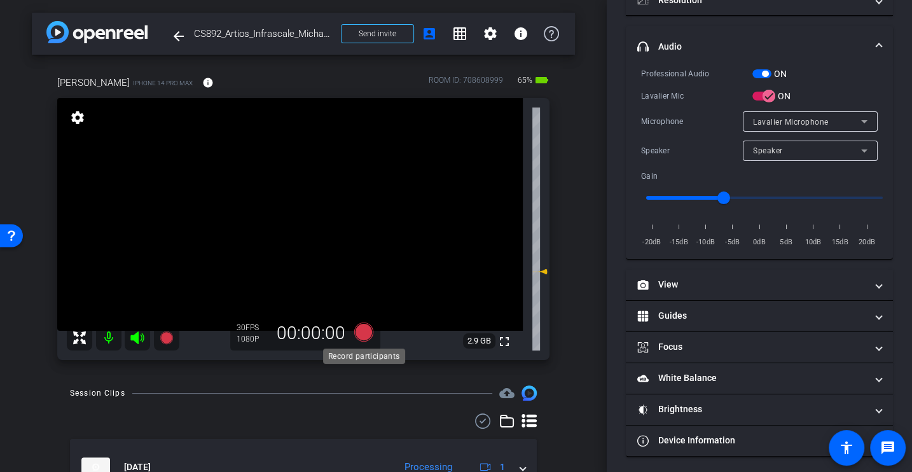
click at [362, 331] on icon at bounding box center [363, 332] width 19 height 19
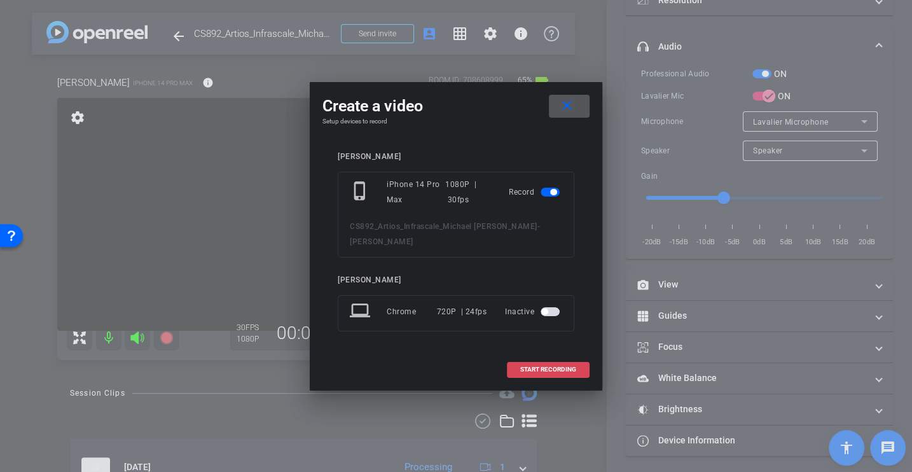
click at [541, 366] on span "START RECORDING" at bounding box center [548, 369] width 56 height 6
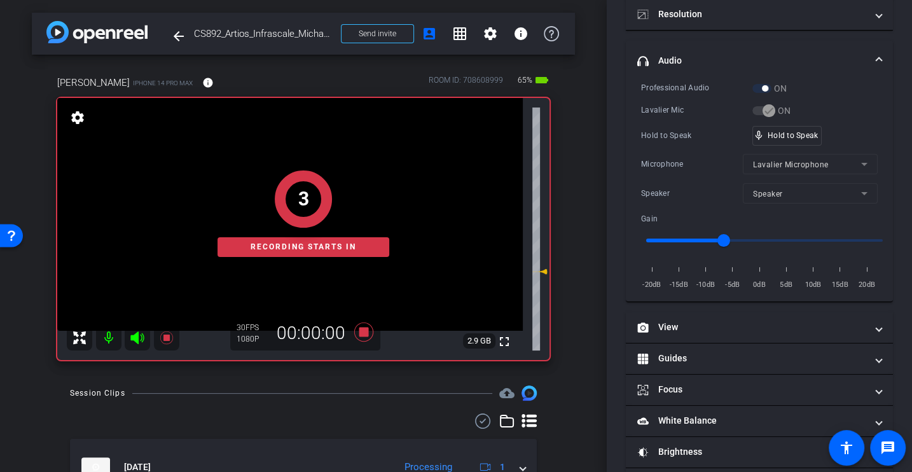
scroll to position [180, 0]
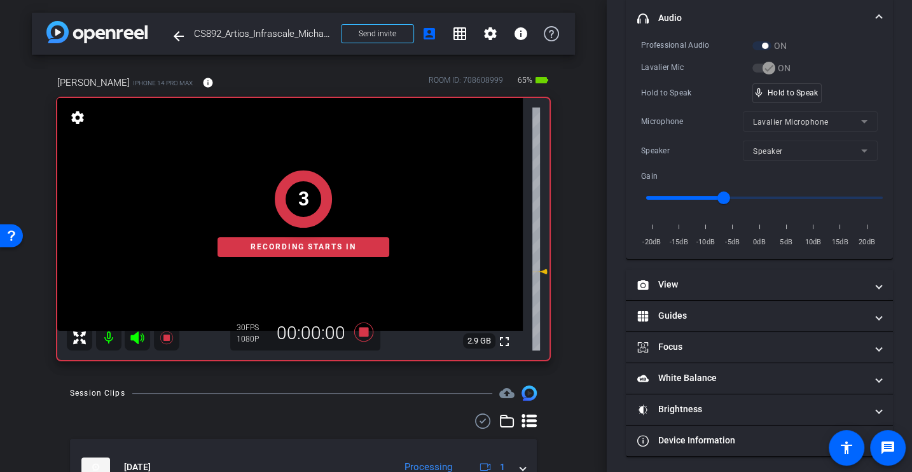
click at [658, 120] on div "Microphone" at bounding box center [692, 121] width 102 height 13
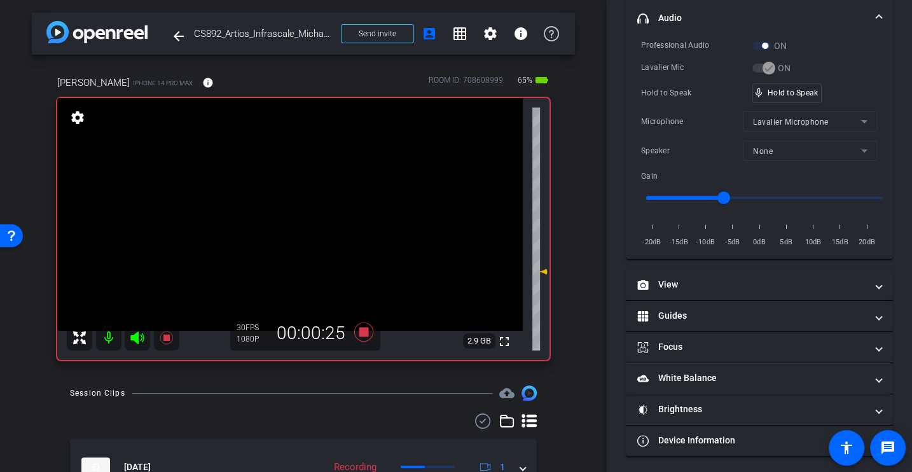
click at [675, 112] on div "Microphone Lavalier Microphone" at bounding box center [759, 121] width 237 height 20
click at [685, 95] on div "Hold to Speak" at bounding box center [696, 93] width 111 height 13
click at [679, 80] on div "Professional Audio ON Lavalier Mic ON Hold to Speak mic_none Hold to Speak Micr…" at bounding box center [759, 144] width 237 height 210
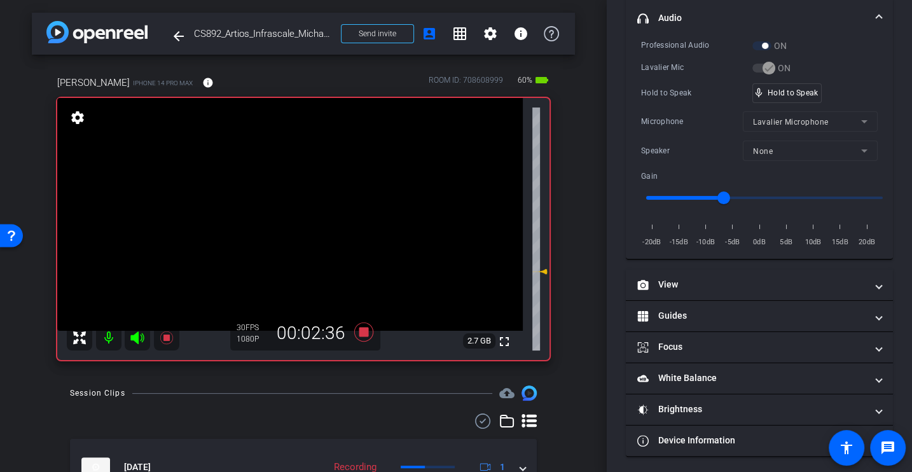
click at [679, 80] on div "Professional Audio ON Lavalier Mic ON Hold to Speak mic_none Hold to Speak Micr…" at bounding box center [759, 144] width 237 height 210
click at [671, 99] on div "Hold to Speak mic_none Hold to Speak" at bounding box center [759, 93] width 237 height 20
click at [669, 81] on div "Professional Audio ON Lavalier Mic ON Hold to Speak mic_none Hold to Speak Micr…" at bounding box center [759, 144] width 237 height 210
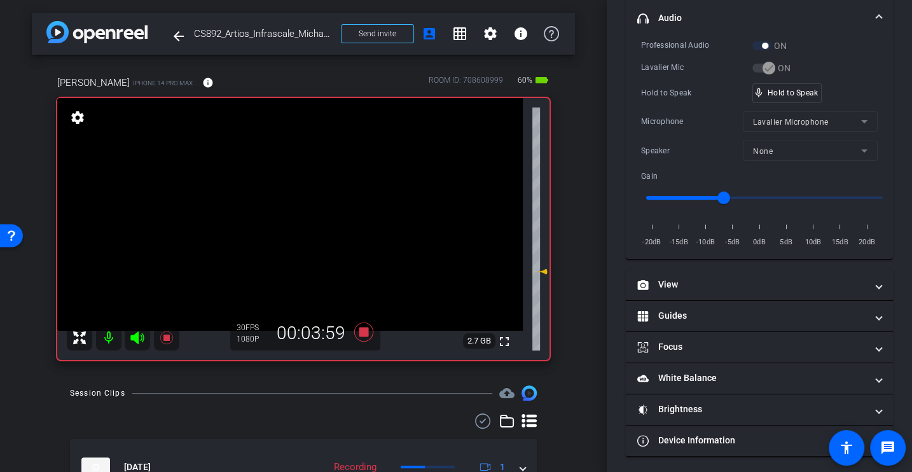
click at [669, 83] on div "Hold to Speak mic_none Hold to Speak" at bounding box center [759, 93] width 237 height 20
click at [671, 95] on div "Hold to Speak" at bounding box center [696, 93] width 111 height 13
click at [672, 119] on div "Microphone" at bounding box center [692, 121] width 102 height 13
click at [703, 102] on div "Professional Audio ON Lavalier Mic ON Hold to Speak mic_none Hold to Speak Micr…" at bounding box center [759, 144] width 237 height 210
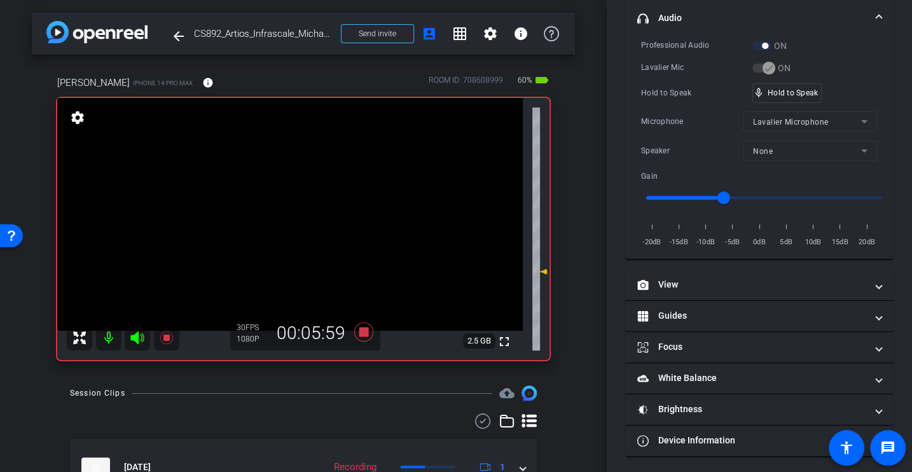
click at [692, 104] on div "Professional Audio ON Lavalier Mic ON Hold to Speak mic_none Hold to Speak Micr…" at bounding box center [759, 144] width 237 height 210
click at [671, 115] on div "Microphone" at bounding box center [692, 121] width 102 height 13
click at [678, 90] on div "Hold to Speak" at bounding box center [696, 93] width 111 height 13
click at [357, 329] on icon at bounding box center [364, 332] width 31 height 23
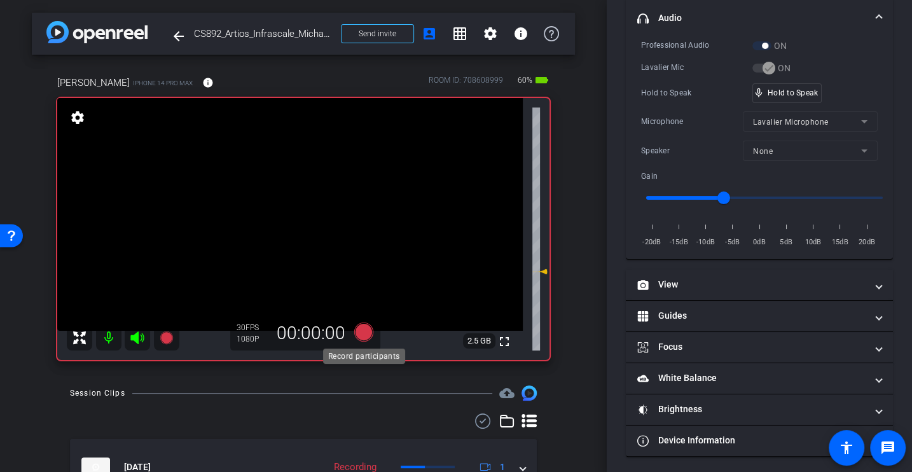
scroll to position [137, 0]
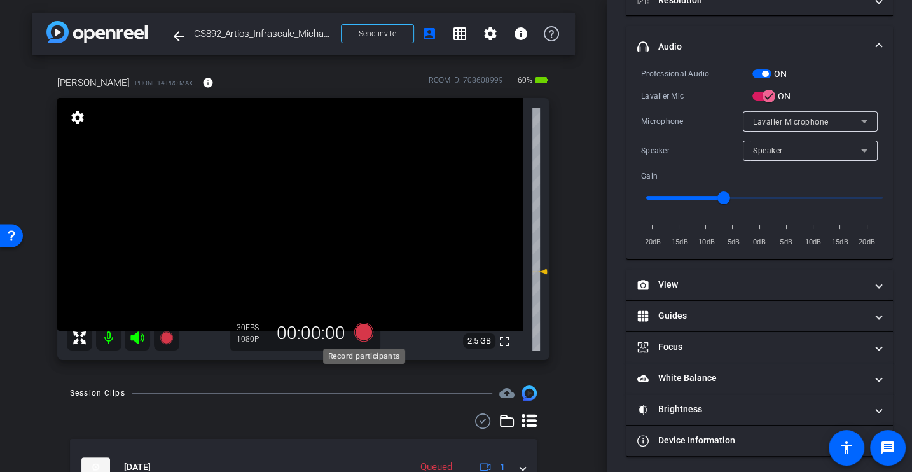
click at [368, 329] on icon at bounding box center [363, 332] width 19 height 19
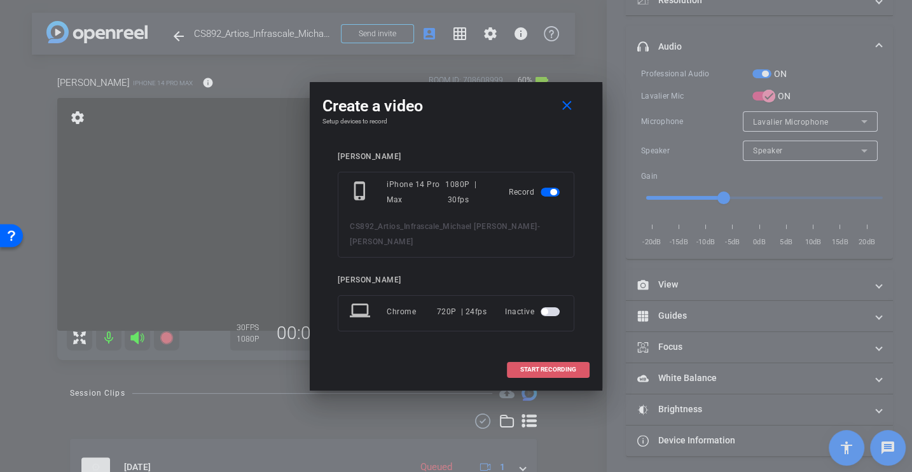
click at [553, 354] on span at bounding box center [548, 369] width 81 height 31
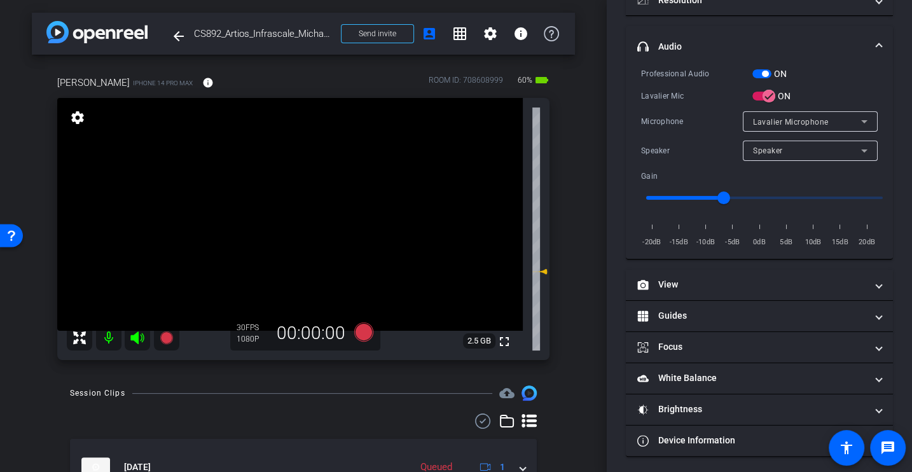
scroll to position [180, 0]
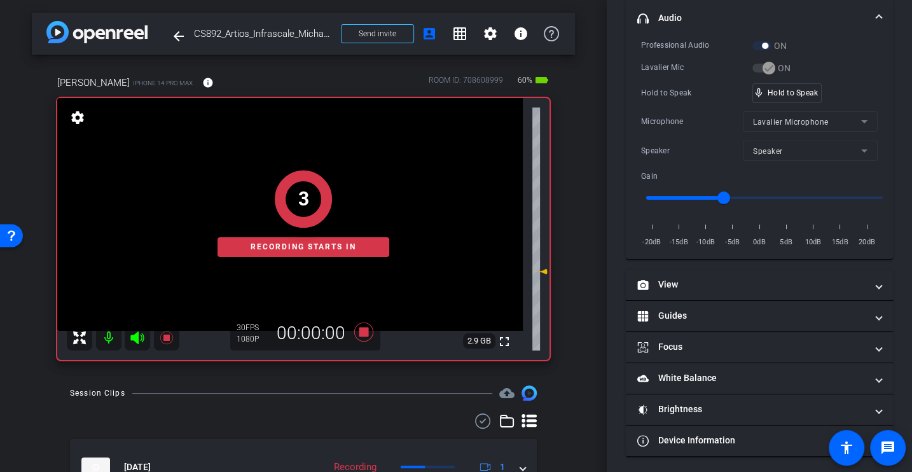
click at [665, 93] on div "Hold to Speak" at bounding box center [696, 93] width 111 height 13
click at [684, 105] on div "Professional Audio ON Lavalier Mic ON Hold to Speak mic_none Hold to Speak Micr…" at bounding box center [759, 144] width 237 height 210
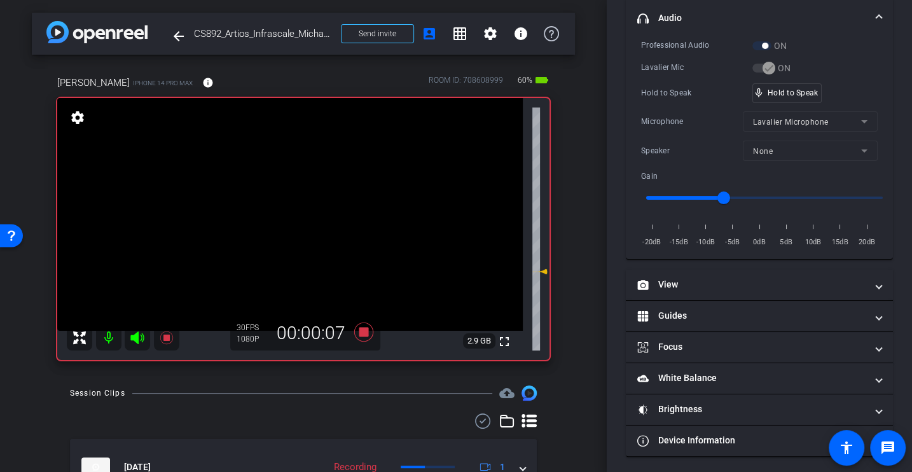
click at [663, 75] on div "Professional Audio ON Lavalier Mic ON Hold to Speak mic_none Hold to Speak Micr…" at bounding box center [759, 144] width 237 height 210
click at [697, 93] on div "Hold to Speak" at bounding box center [696, 93] width 111 height 13
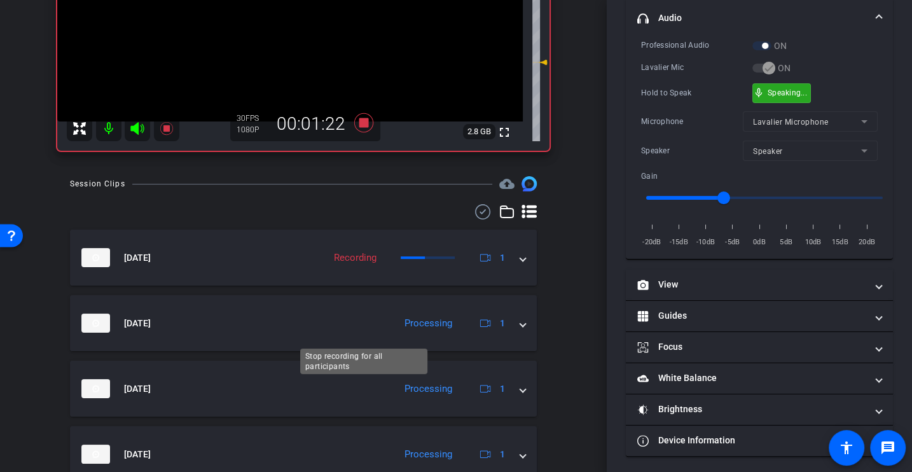
click at [363, 263] on div "arrow_back CS892_Artios_Infrascale_Michael [PERSON_NAME] Back to project Send i…" at bounding box center [303, 27] width 607 height 472
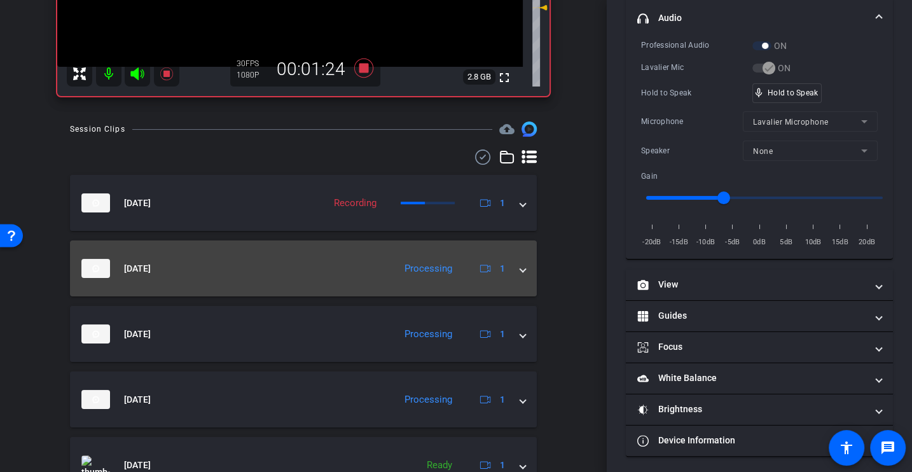
scroll to position [121, 0]
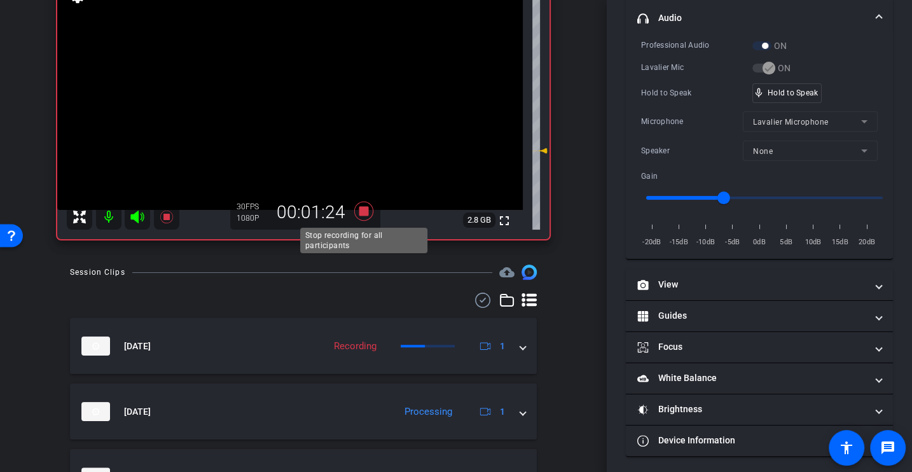
click at [365, 207] on icon at bounding box center [363, 211] width 19 height 19
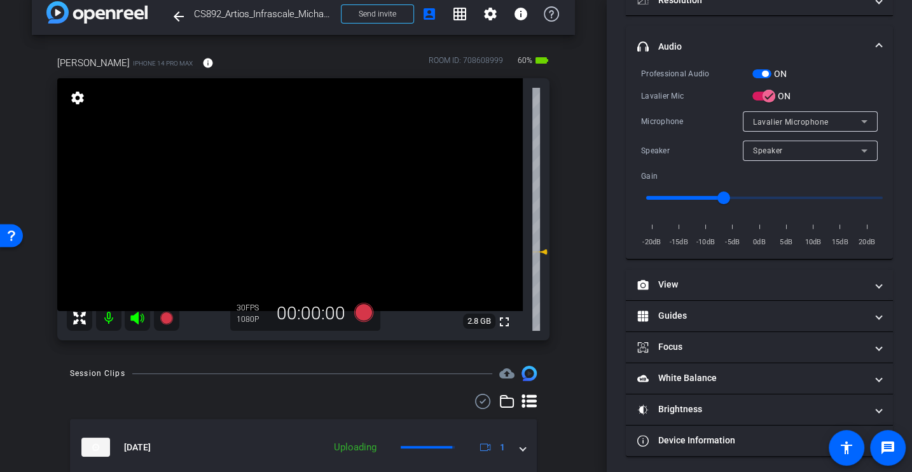
scroll to position [0, 0]
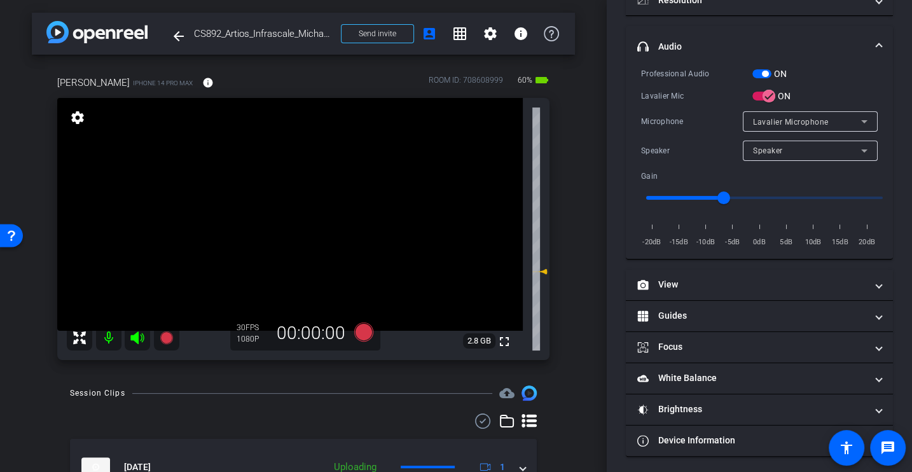
click at [677, 141] on div "Speaker Speaker" at bounding box center [759, 151] width 237 height 20
click at [363, 336] on icon at bounding box center [363, 332] width 19 height 19
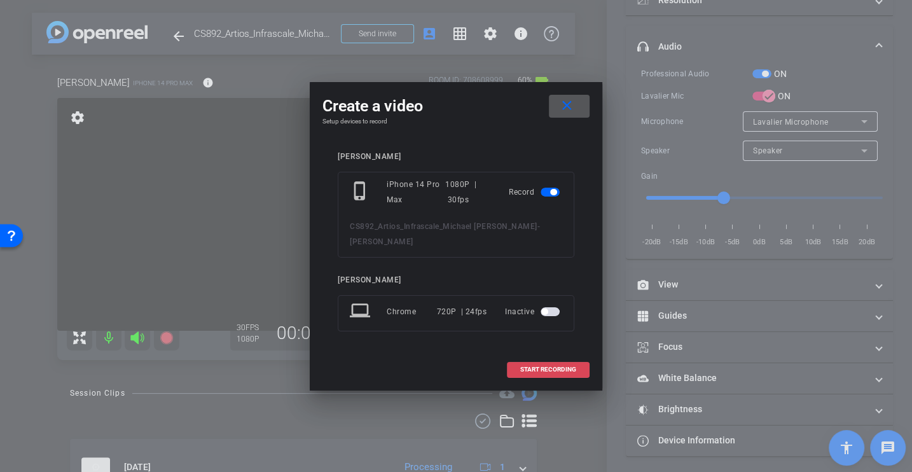
click at [526, 366] on span "START RECORDING" at bounding box center [548, 369] width 56 height 6
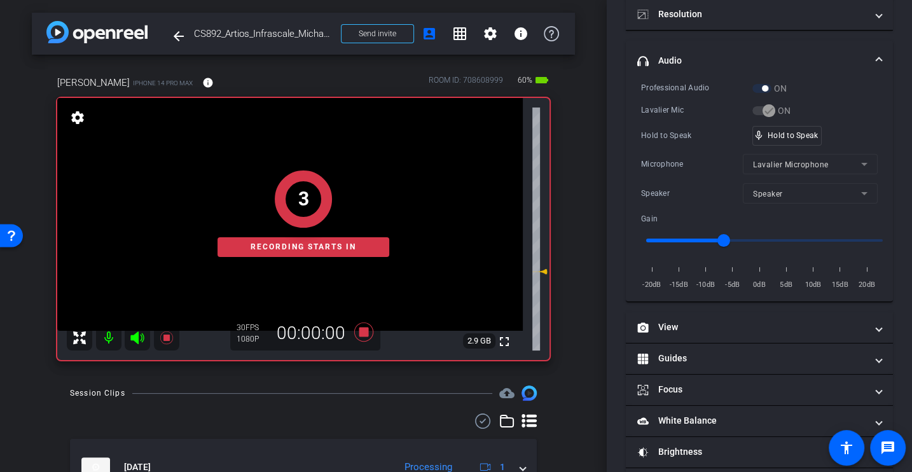
scroll to position [180, 0]
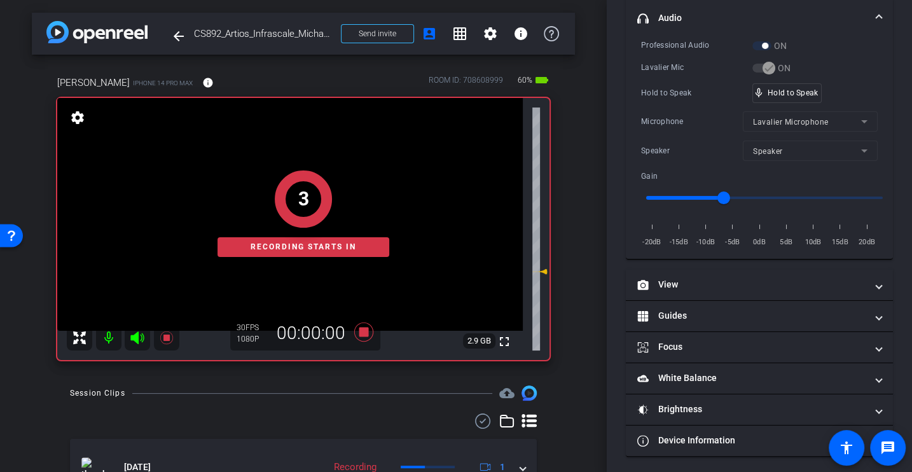
click at [665, 133] on div "Professional Audio ON Lavalier Mic ON Hold to Speak mic_none Hold to Speak Micr…" at bounding box center [759, 144] width 237 height 210
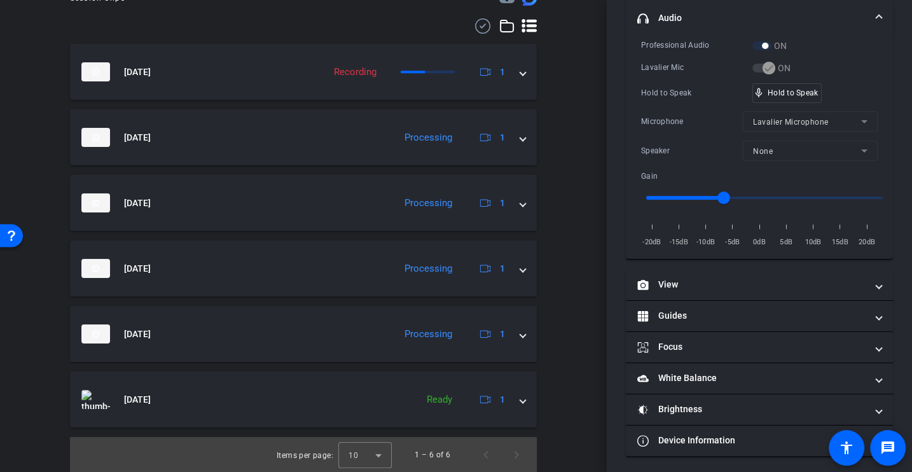
scroll to position [0, 0]
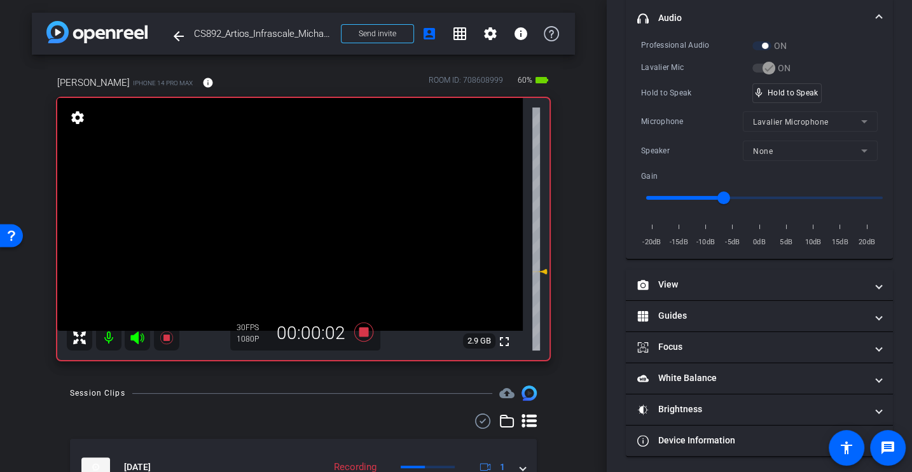
click at [693, 94] on div "Hold to Speak" at bounding box center [696, 93] width 111 height 13
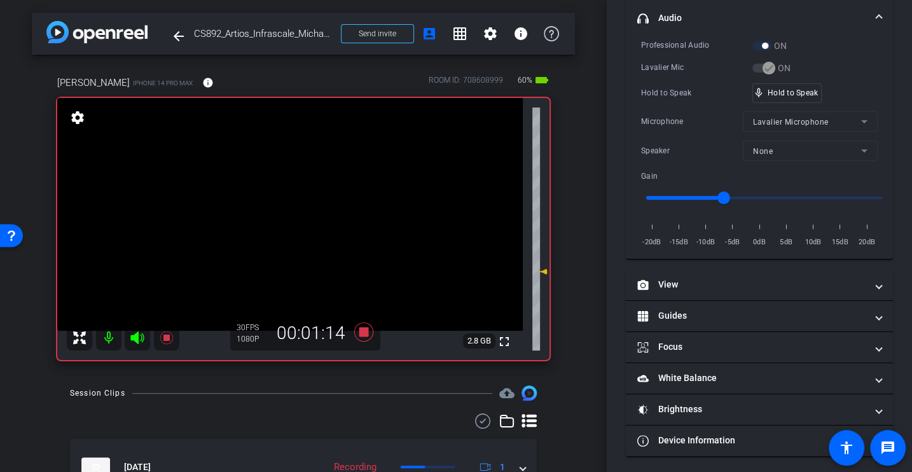
click at [693, 94] on div "Hold to Speak" at bounding box center [696, 93] width 111 height 13
click at [690, 94] on div "Hold to Speak" at bounding box center [696, 93] width 111 height 13
click at [700, 109] on div "Professional Audio ON Lavalier Mic ON Hold to Speak mic_none Hold to Speak Micr…" at bounding box center [759, 144] width 237 height 210
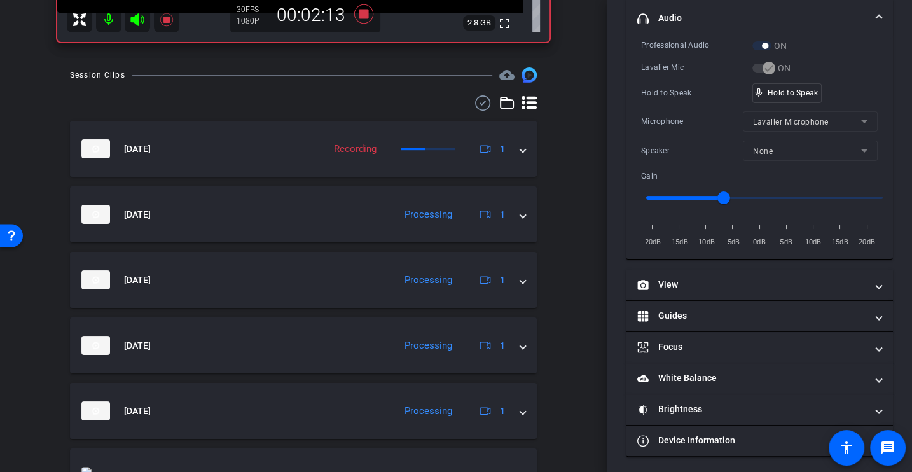
scroll to position [395, 0]
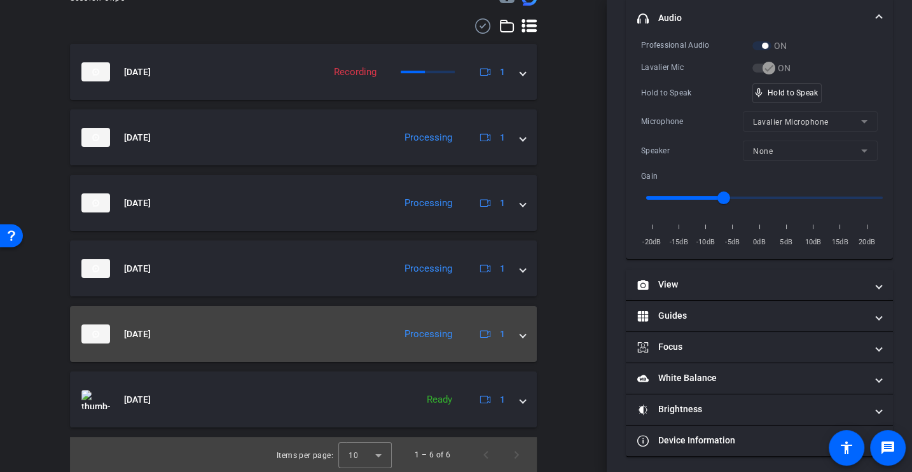
click at [522, 333] on span at bounding box center [522, 334] width 5 height 13
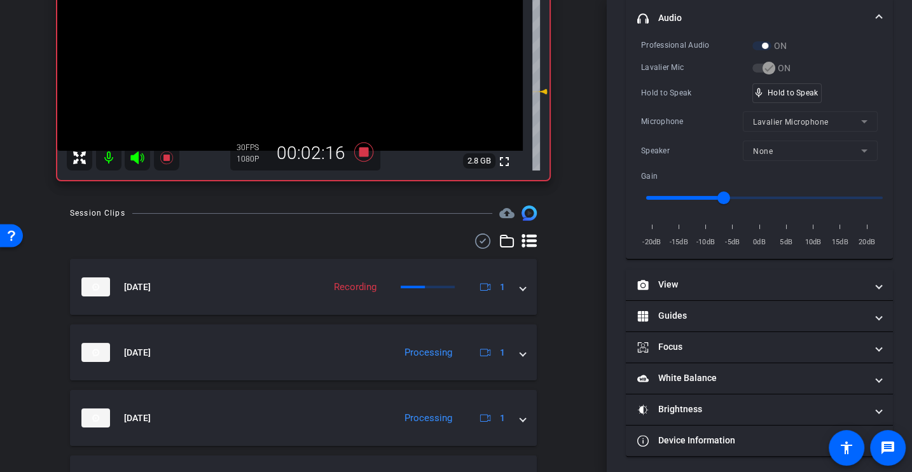
scroll to position [0, 0]
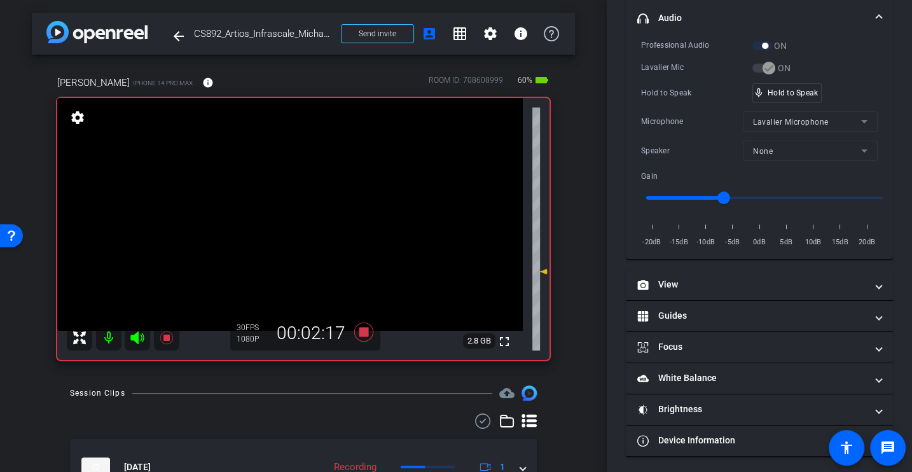
click at [667, 111] on div "Microphone Lavalier Microphone" at bounding box center [759, 121] width 237 height 20
click at [688, 115] on div "Microphone" at bounding box center [692, 121] width 102 height 13
click at [664, 111] on div "Microphone Lavalier Microphone" at bounding box center [759, 121] width 237 height 20
click at [656, 115] on div "Microphone" at bounding box center [692, 121] width 102 height 13
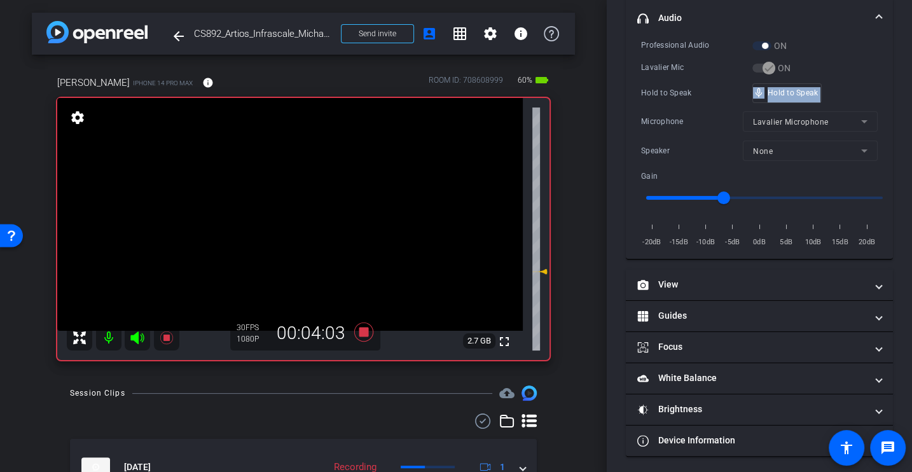
click at [674, 105] on div "Professional Audio ON Lavalier Mic ON Hold to Speak mic_none Hold to Speak Micr…" at bounding box center [759, 144] width 237 height 210
click at [674, 106] on div "Professional Audio ON Lavalier Mic ON Hold to Speak mic_none Hold to Speak Micr…" at bounding box center [759, 144] width 237 height 210
click at [692, 73] on div "Professional Audio ON Lavalier Mic ON Hold to Speak mic_none Hold to Speak Micr…" at bounding box center [759, 144] width 237 height 210
click at [667, 79] on div "Professional Audio ON Lavalier Mic ON Hold to Speak mic_none Hold to Speak Micr…" at bounding box center [759, 144] width 237 height 210
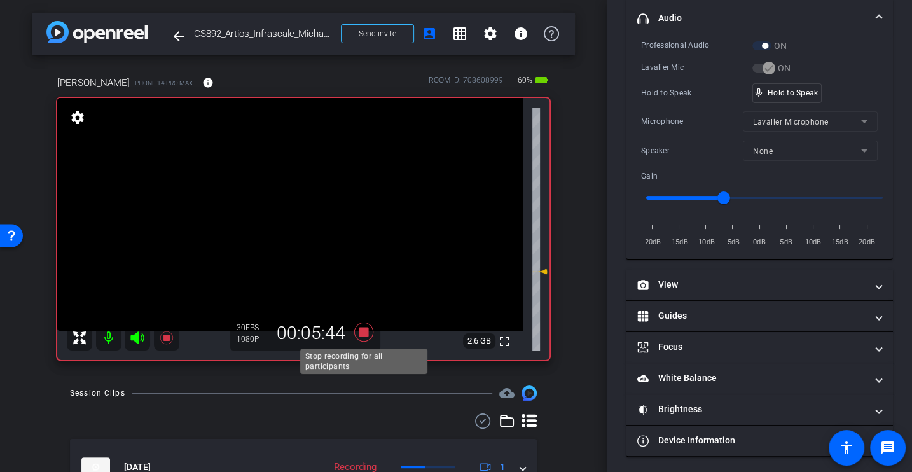
click at [366, 332] on icon at bounding box center [363, 332] width 19 height 19
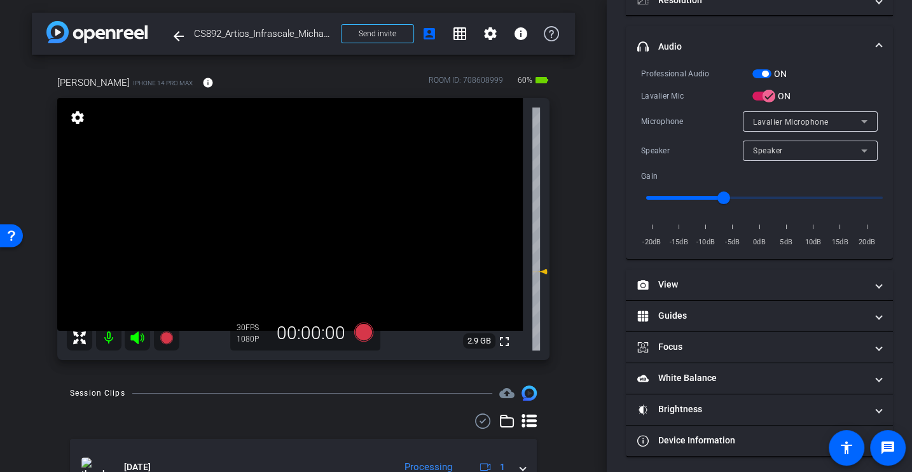
click at [362, 326] on icon at bounding box center [363, 332] width 19 height 19
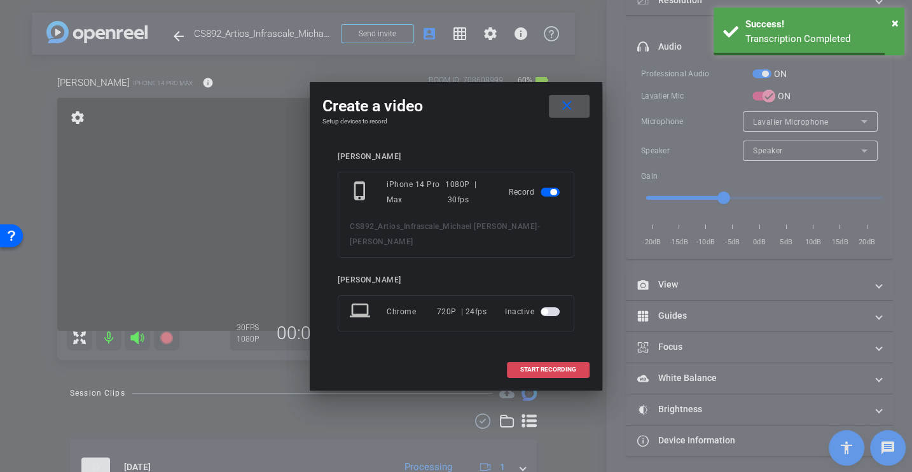
click at [550, 355] on span at bounding box center [548, 369] width 81 height 31
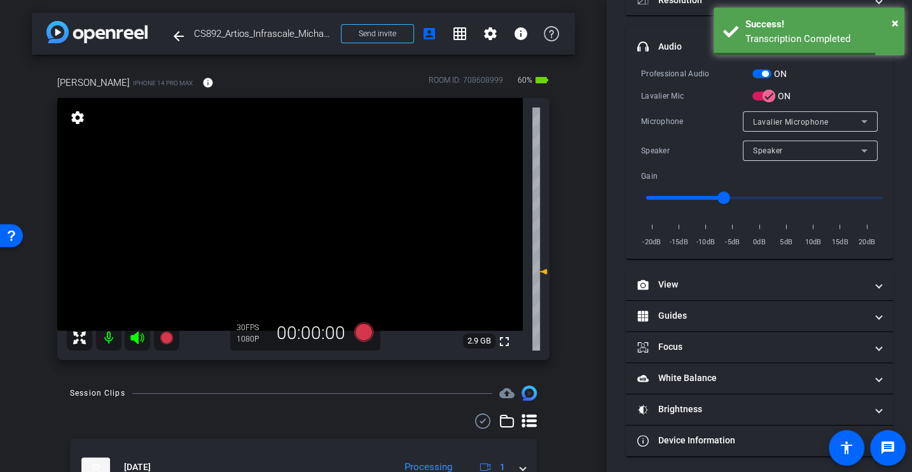
scroll to position [180, 0]
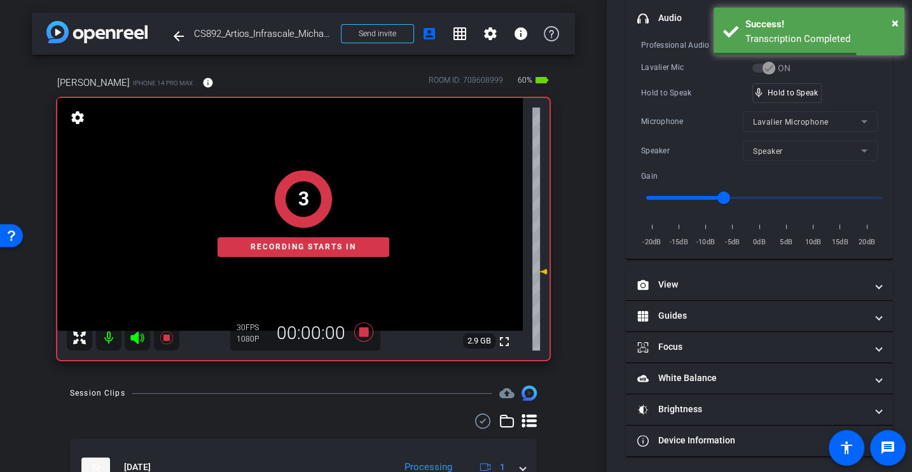
click at [689, 129] on div "Microphone Lavalier Microphone" at bounding box center [759, 121] width 237 height 20
click at [687, 127] on div "Microphone Lavalier Microphone" at bounding box center [759, 121] width 237 height 20
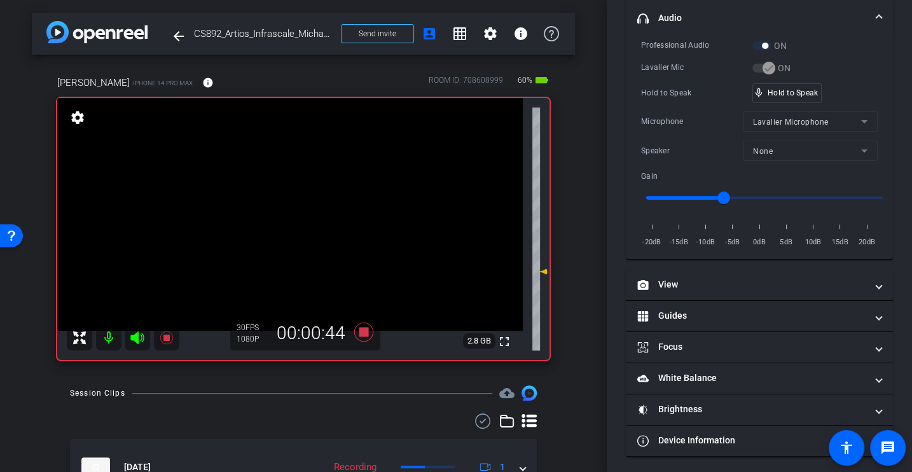
click at [666, 59] on div "Professional Audio ON Lavalier Mic ON Hold to Speak mic_none Hold to Speak Micr…" at bounding box center [759, 144] width 237 height 210
click at [683, 71] on div "Lavalier Mic" at bounding box center [696, 67] width 111 height 13
click at [364, 335] on icon at bounding box center [363, 332] width 19 height 19
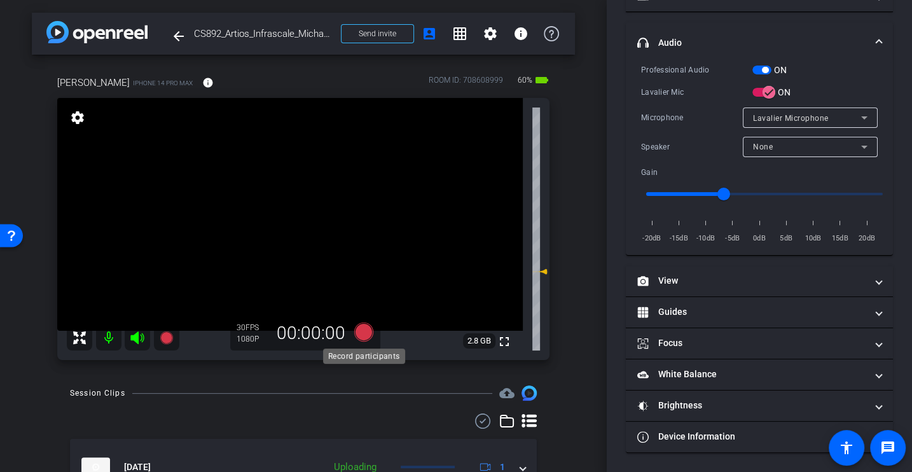
scroll to position [137, 0]
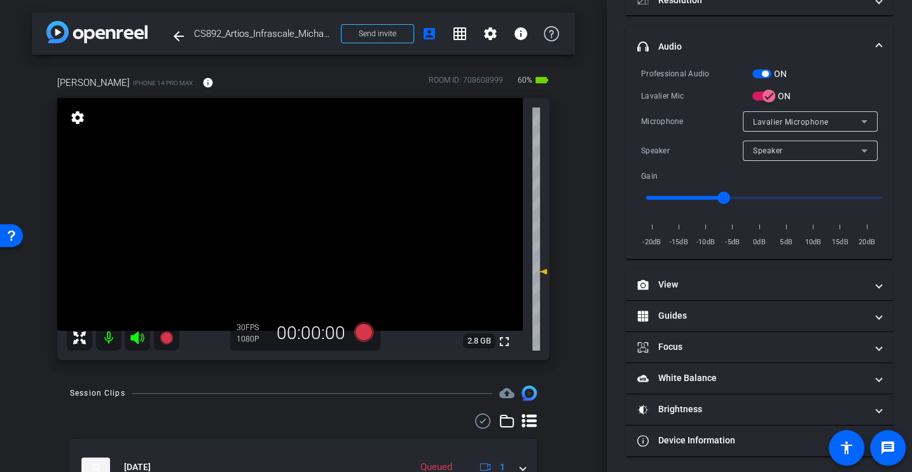
click at [659, 144] on div "Speaker" at bounding box center [692, 150] width 102 height 13
click at [668, 123] on div "Microphone" at bounding box center [692, 121] width 102 height 13
click at [654, 133] on div "Professional Audio ON Microphone iPhone Microphone Speaker Speaker Gain -20dB -…" at bounding box center [759, 169] width 237 height 160
click at [658, 136] on div "Professional Audio ON Microphone iPhone Microphone Speaker Speaker Gain -20dB -…" at bounding box center [759, 169] width 237 height 160
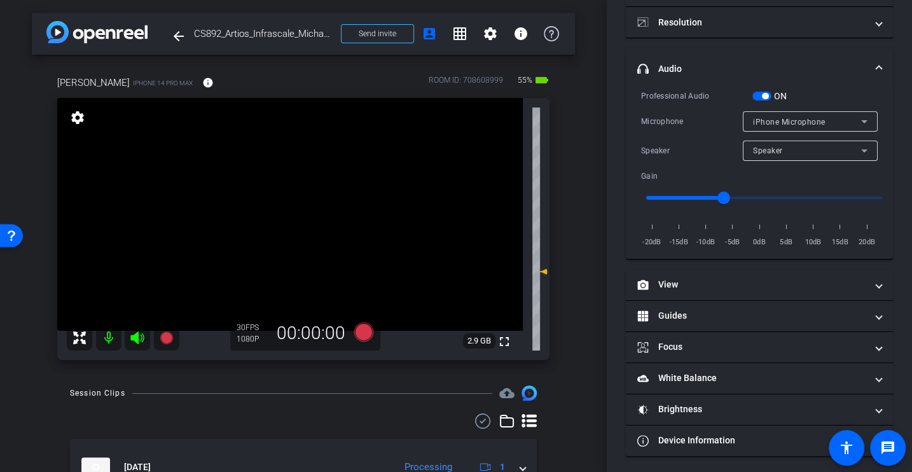
click at [660, 141] on div "Speaker Speaker" at bounding box center [759, 151] width 237 height 20
click at [677, 129] on div "Microphone iPhone Microphone" at bounding box center [759, 121] width 237 height 20
click at [674, 126] on div "Microphone iPhone Microphone" at bounding box center [759, 121] width 237 height 20
click at [673, 134] on div "Professional Audio ON Microphone iPhone Microphone Speaker Speaker Gain -20dB -…" at bounding box center [759, 169] width 237 height 160
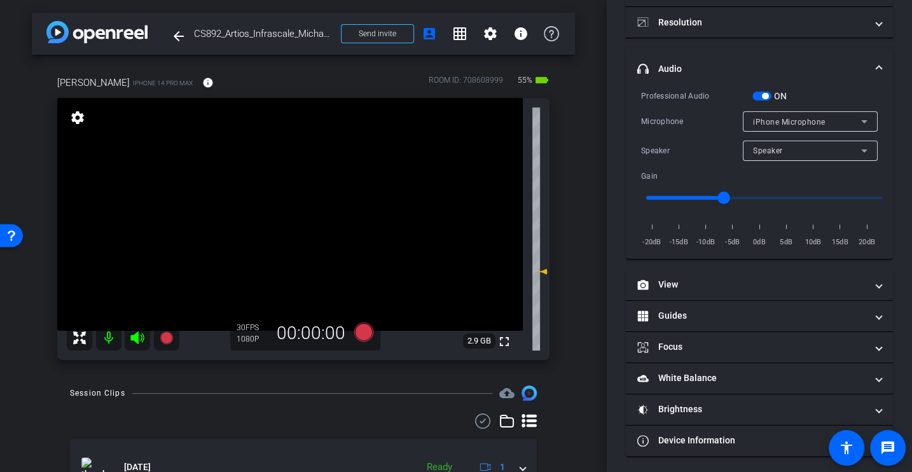
click at [672, 131] on div "Professional Audio ON Microphone iPhone Microphone Speaker Speaker Gain -20dB -…" at bounding box center [759, 169] width 237 height 160
click at [668, 145] on div "Speaker" at bounding box center [692, 150] width 102 height 13
click at [672, 132] on div "Professional Audio ON Microphone iPhone Microphone Speaker Speaker Gain -20dB -…" at bounding box center [759, 169] width 237 height 160
click at [365, 326] on icon at bounding box center [363, 332] width 19 height 19
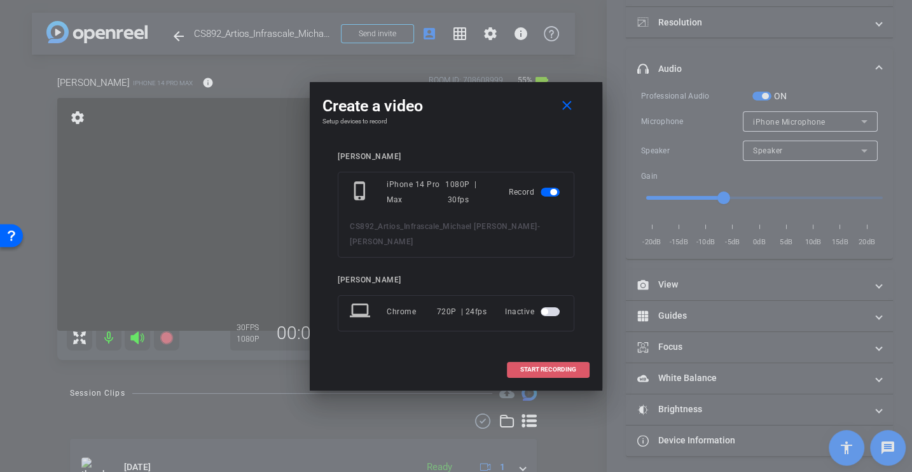
click at [540, 366] on span "START RECORDING" at bounding box center [548, 369] width 56 height 6
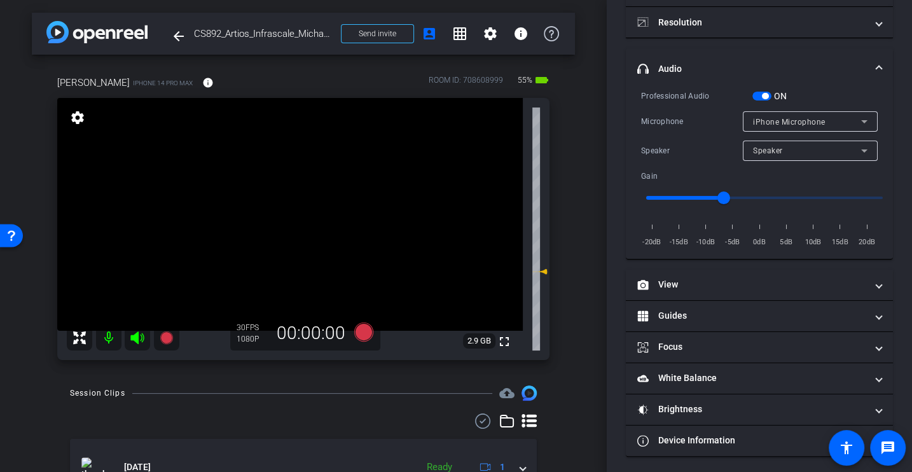
scroll to position [130, 0]
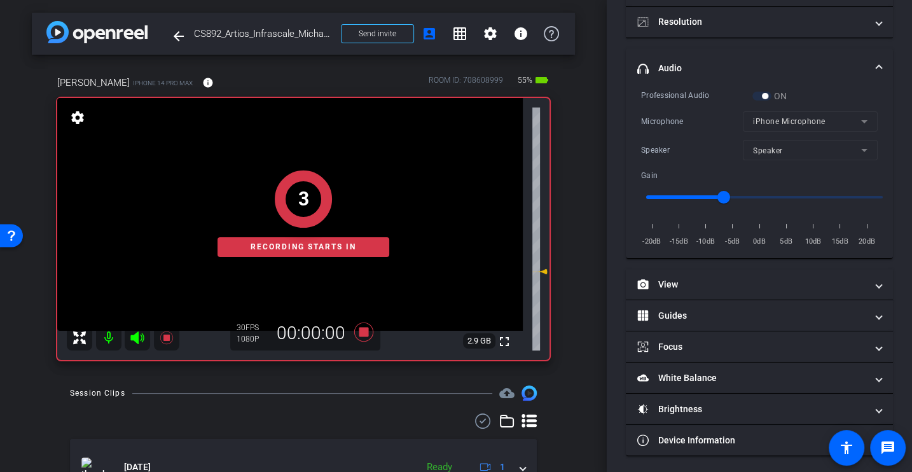
click at [677, 144] on div "Speaker" at bounding box center [692, 150] width 102 height 13
click at [681, 128] on div "Microphone iPhone Microphone" at bounding box center [759, 121] width 237 height 20
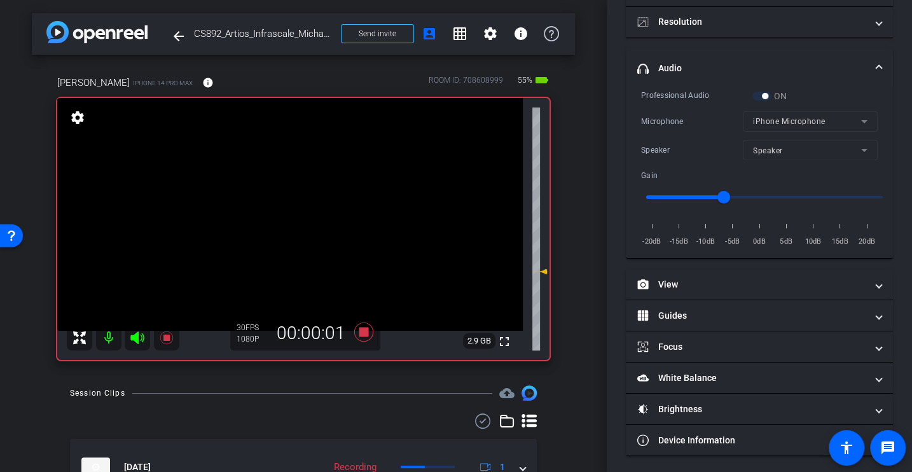
scroll to position [0, 0]
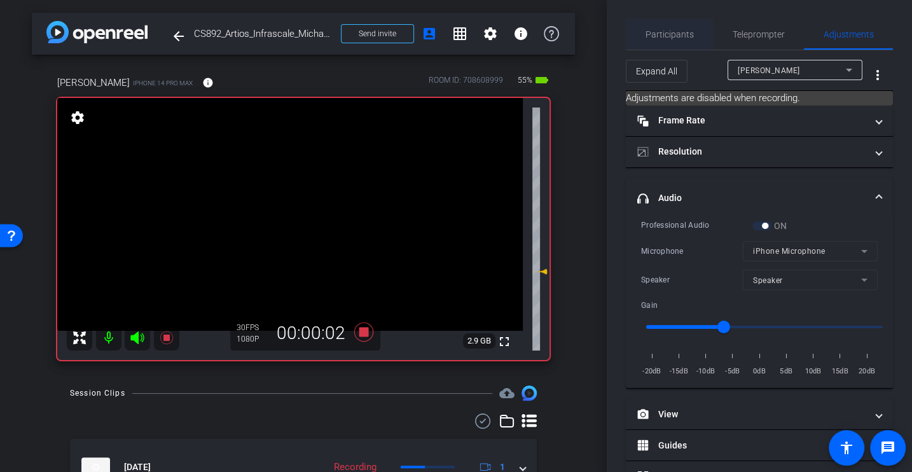
click at [682, 41] on span "Participants" at bounding box center [670, 34] width 48 height 31
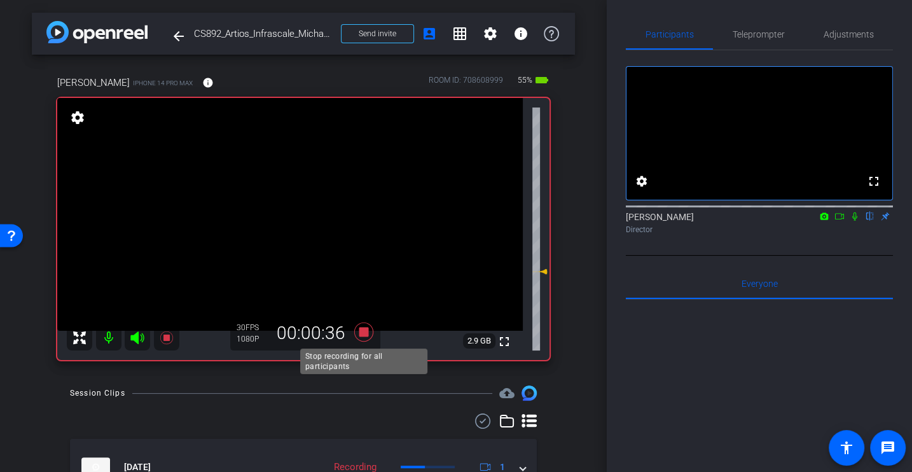
click at [362, 335] on icon at bounding box center [363, 332] width 19 height 19
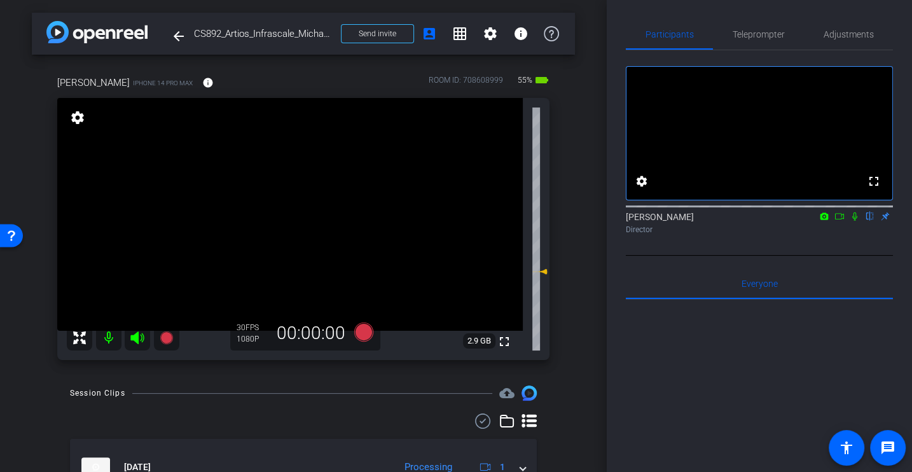
click at [695, 382] on div at bounding box center [759, 457] width 267 height 315
click at [836, 221] on icon at bounding box center [840, 216] width 10 height 9
click at [869, 221] on icon at bounding box center [870, 216] width 5 height 8
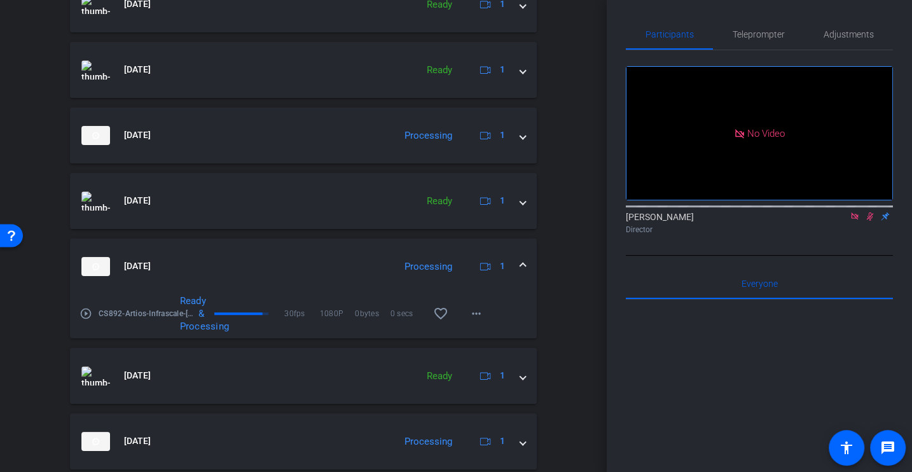
scroll to position [521, 0]
